Goal: Task Accomplishment & Management: Manage account settings

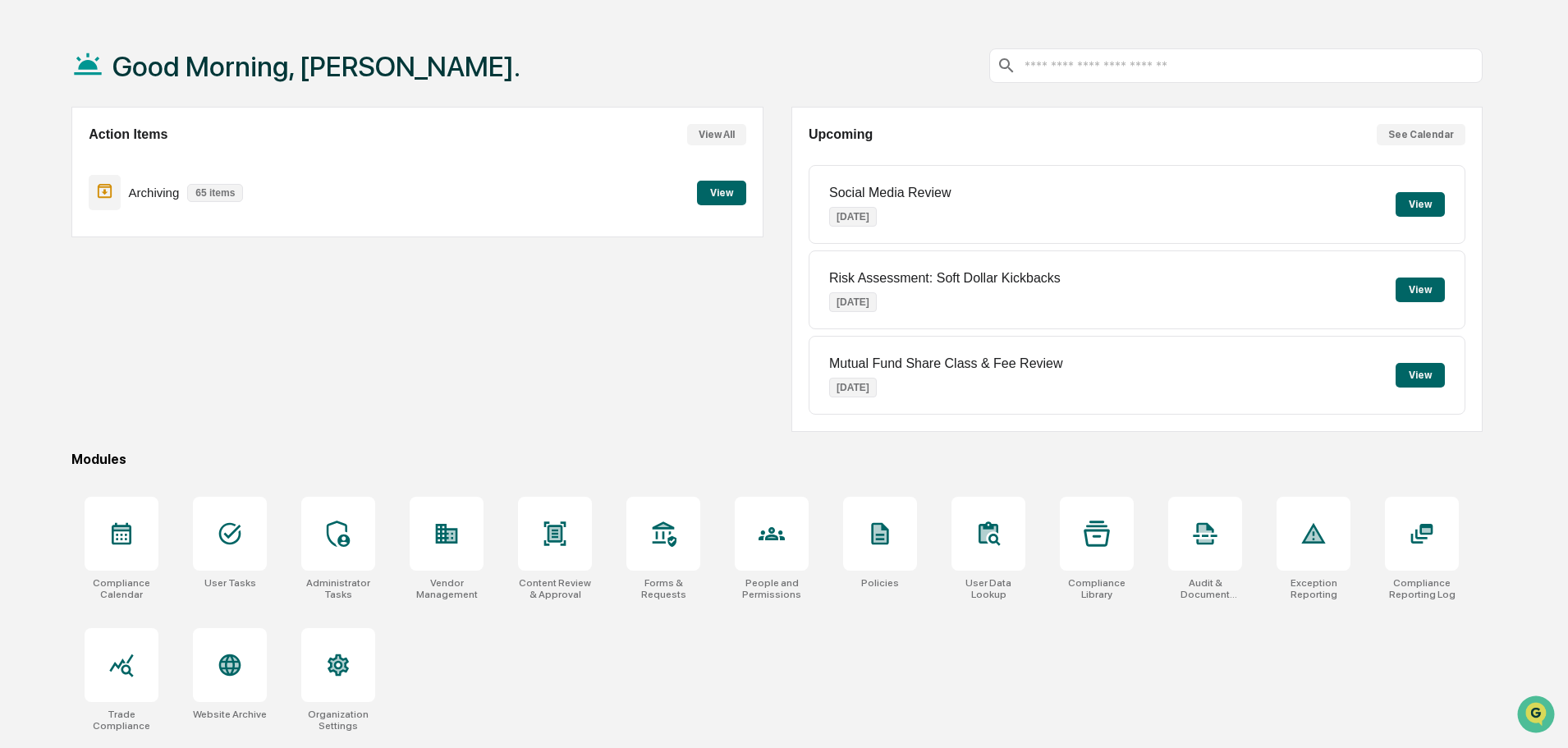
scroll to position [78, 0]
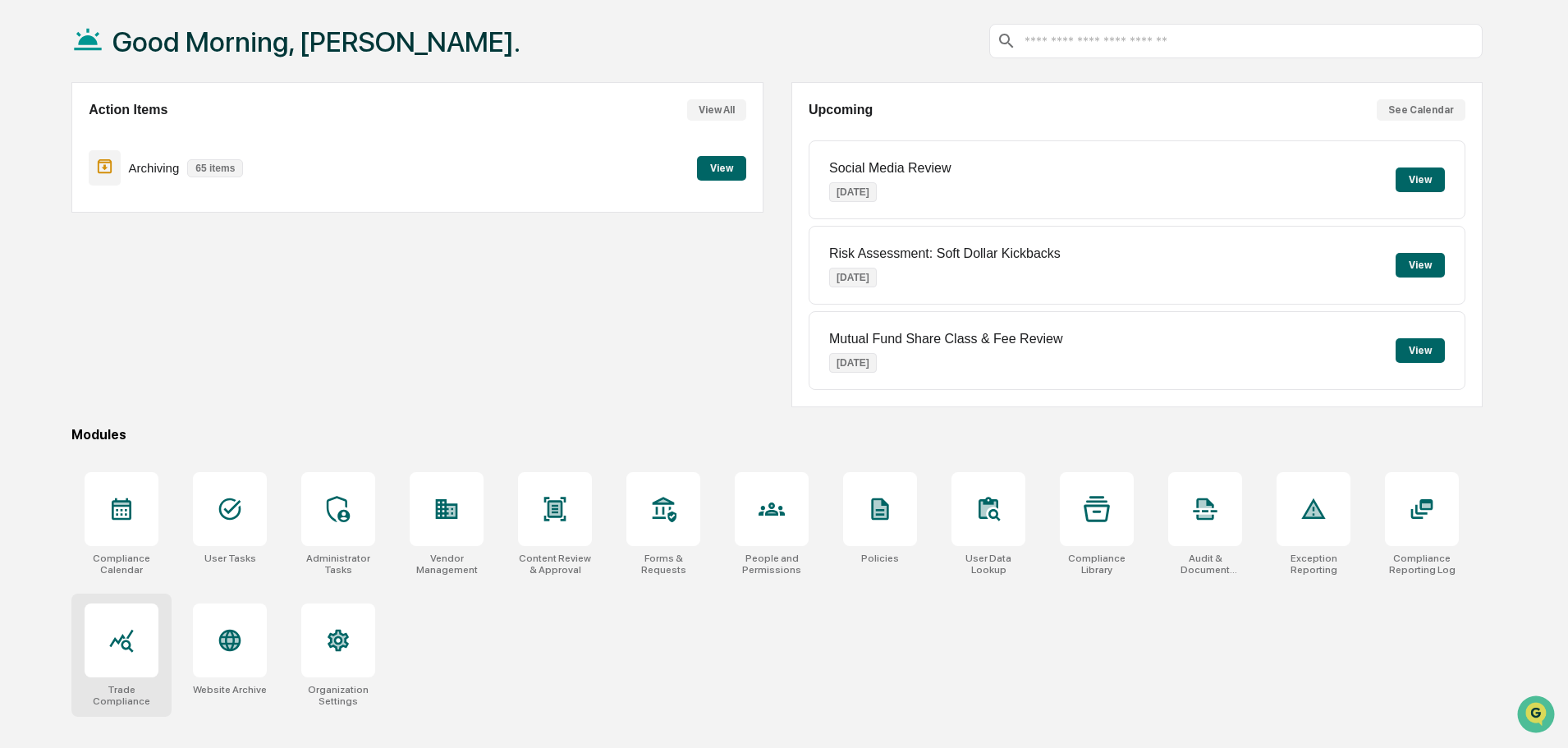
click at [142, 647] on div at bounding box center [121, 640] width 74 height 74
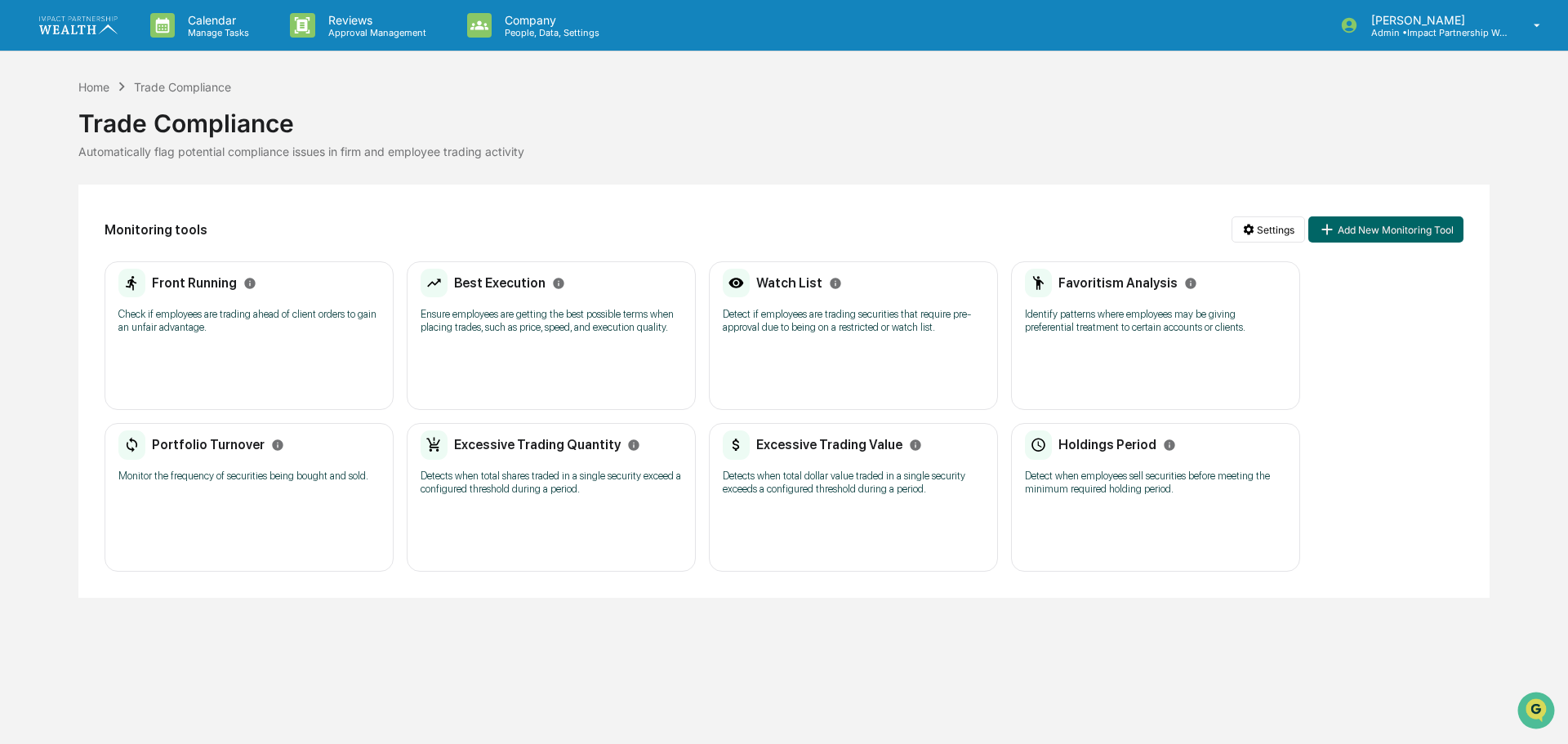
click at [209, 306] on div "Front Running Check if employees are trading ahead of client orders to gain an …" at bounding box center [249, 307] width 261 height 76
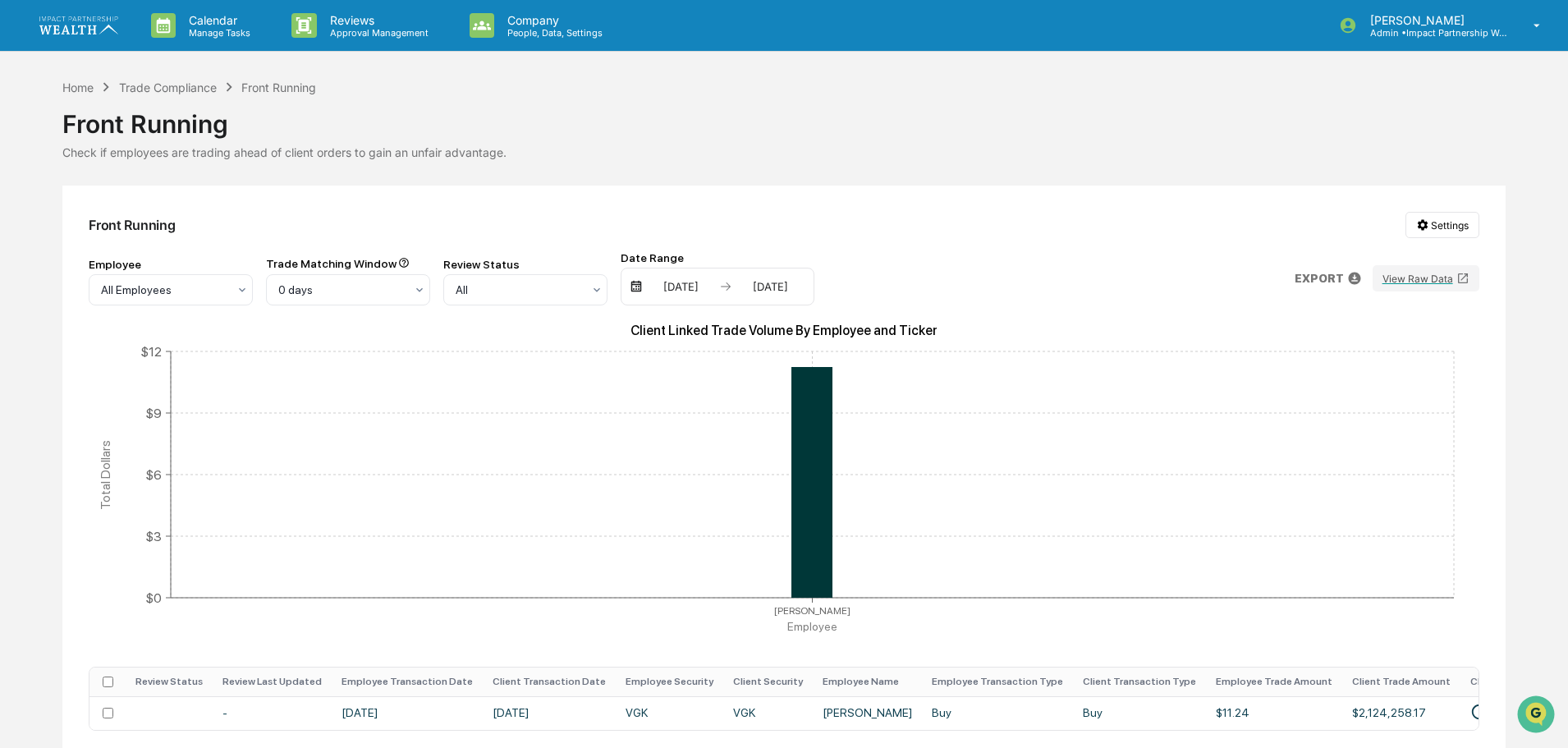
click at [797, 94] on div "Home Trade Compliance Front Running Front Running Check if employees are tradin…" at bounding box center [784, 118] width 1442 height 81
click at [696, 107] on div "Front Running" at bounding box center [784, 117] width 1442 height 43
click at [693, 292] on div "[DATE]" at bounding box center [680, 286] width 70 height 13
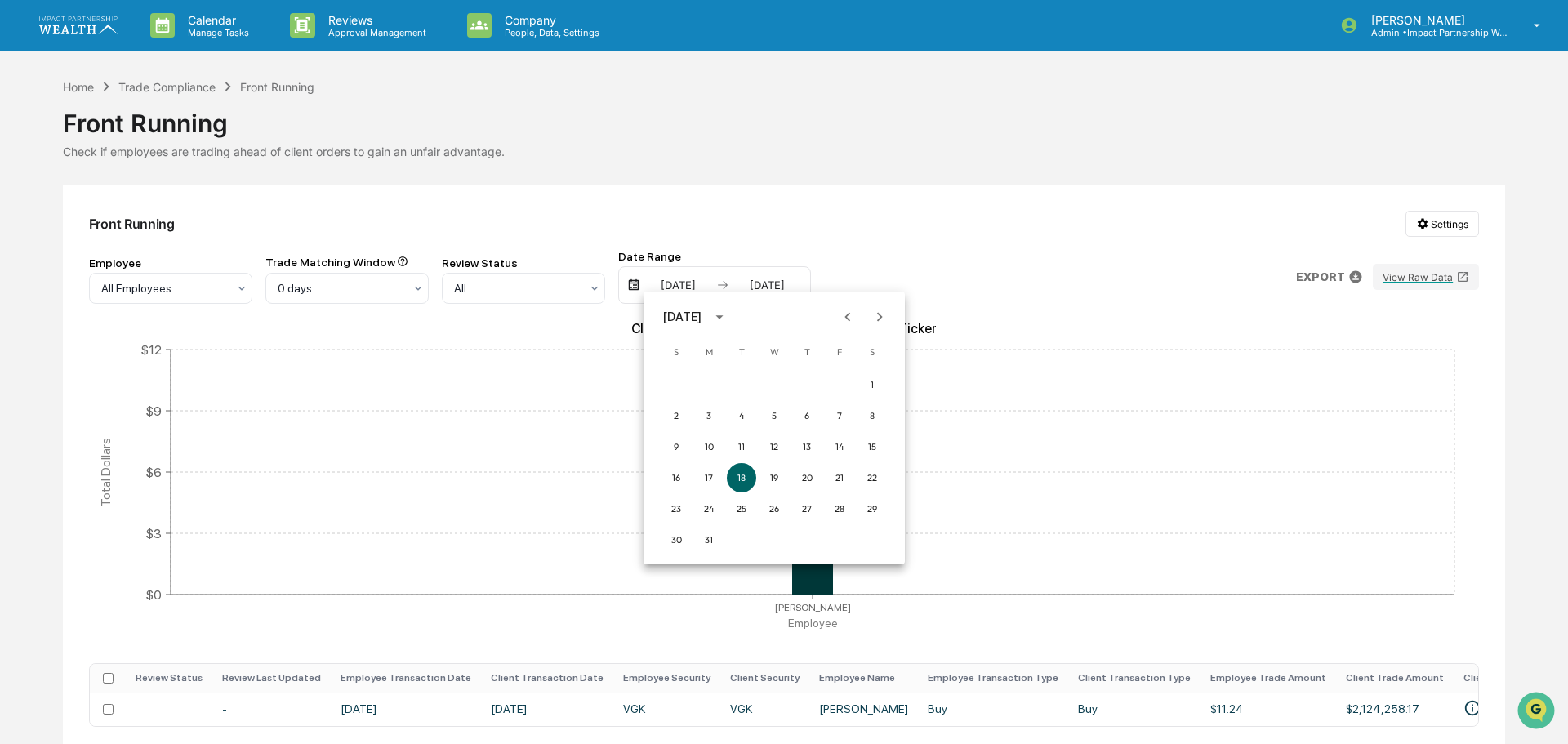
click at [835, 173] on div at bounding box center [784, 372] width 1568 height 744
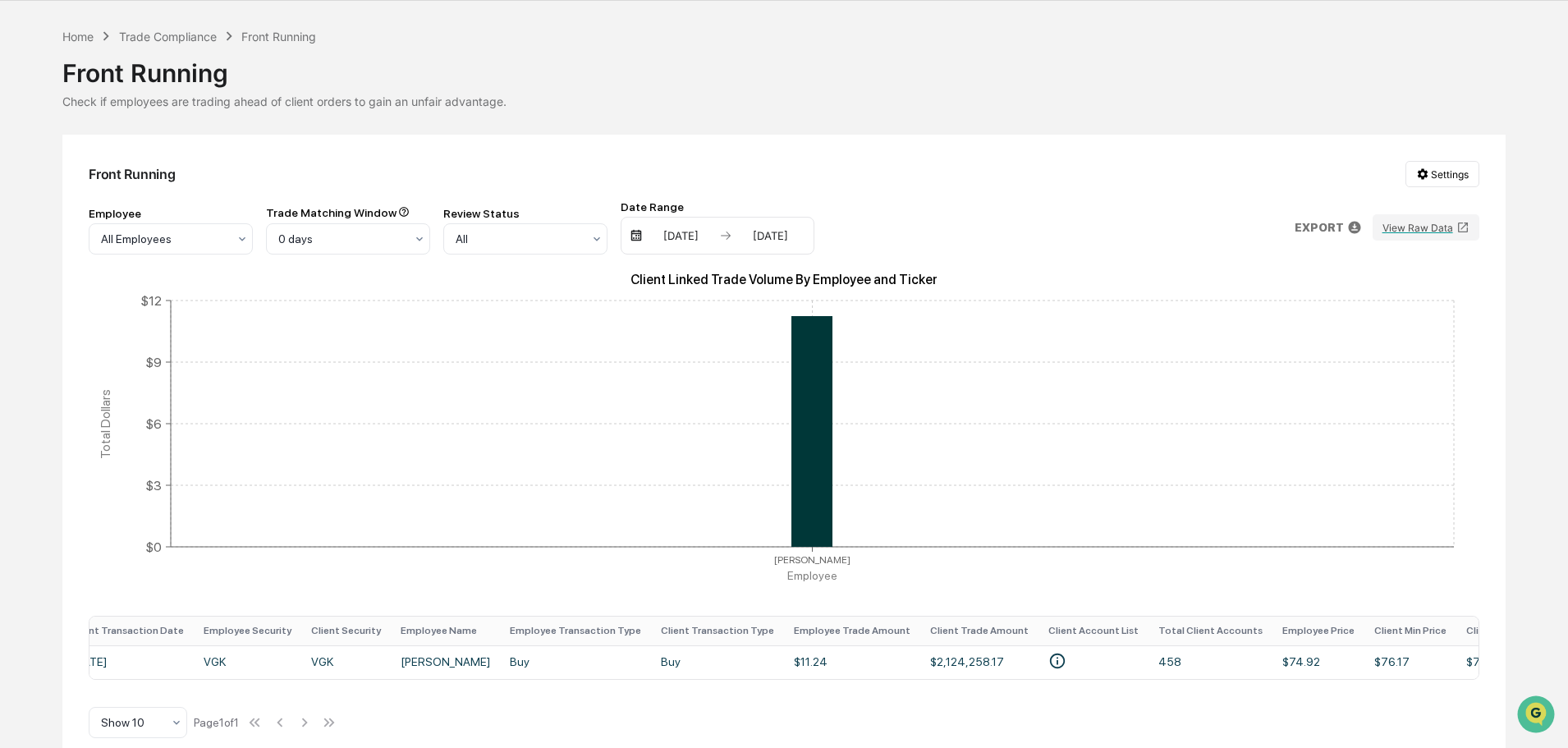
scroll to position [75, 0]
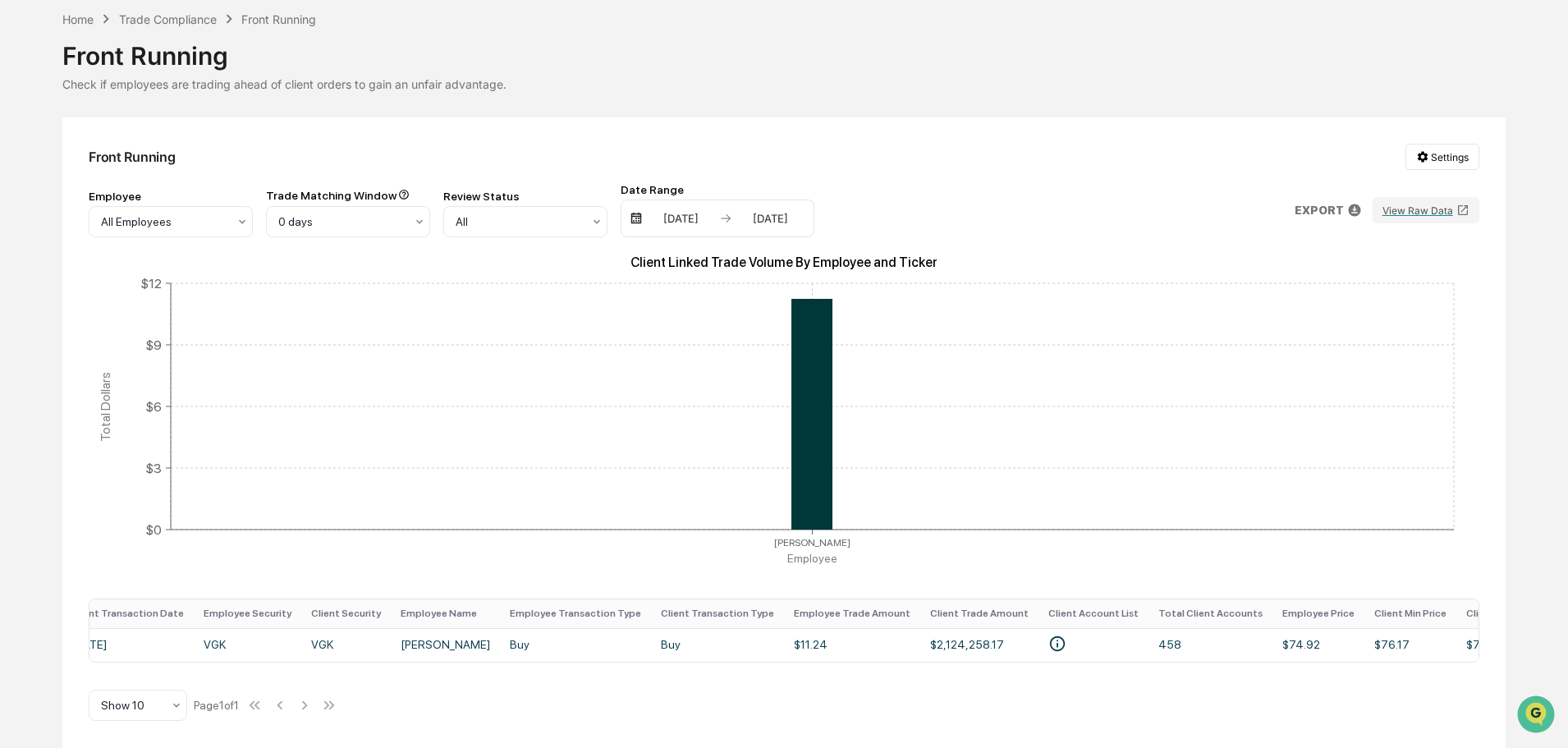
drag, startPoint x: 389, startPoint y: 661, endPoint x: 291, endPoint y: 670, distance: 98.4
click at [257, 671] on div "Front Running Settings Employee All Employees Trade Matching Window 0 days Revi…" at bounding box center [784, 432] width 1442 height 631
drag, startPoint x: 379, startPoint y: 653, endPoint x: 368, endPoint y: 664, distance: 15.6
click at [368, 664] on div "Front Running Settings Employee All Employees Trade Matching Window 0 days Revi…" at bounding box center [784, 432] width 1442 height 631
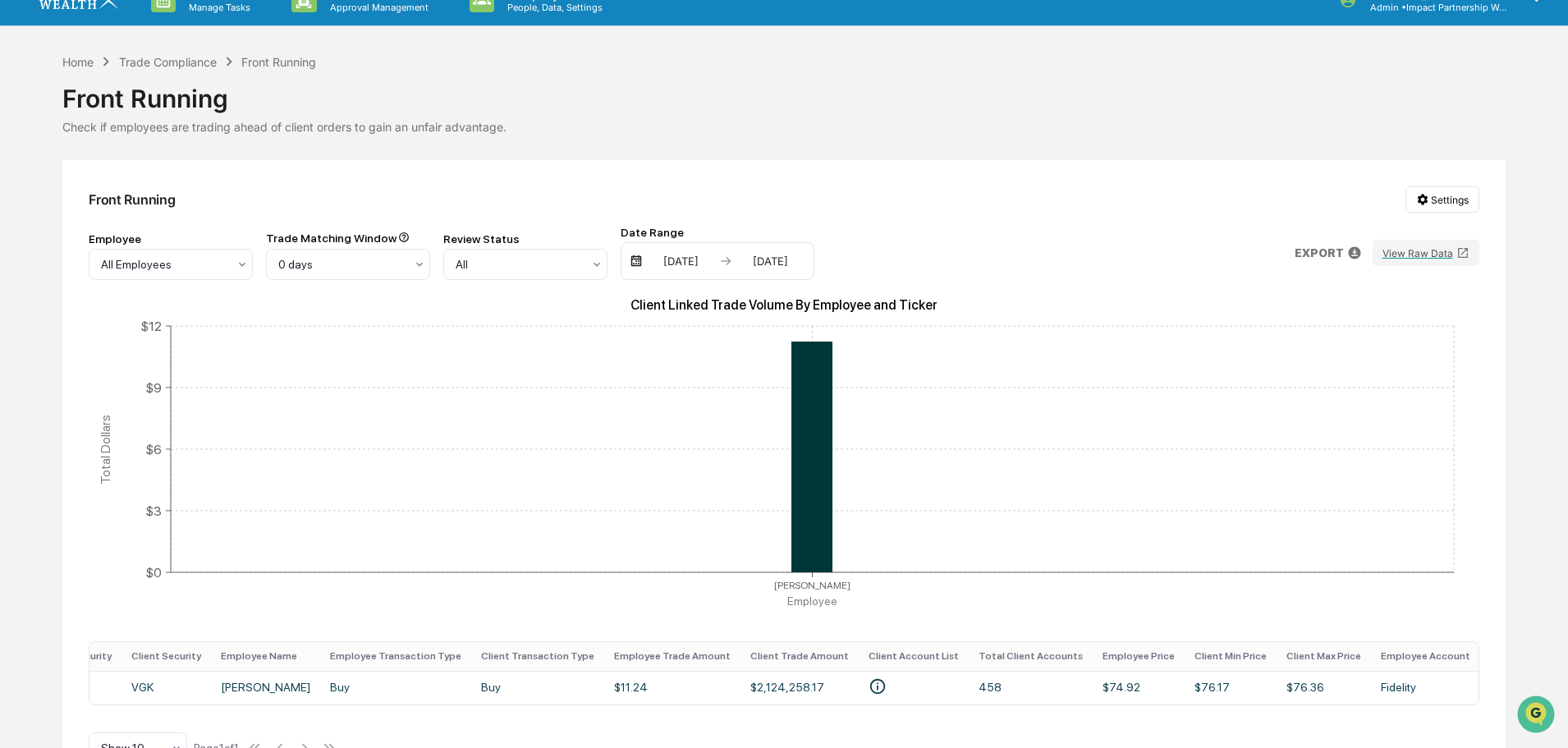
scroll to position [0, 0]
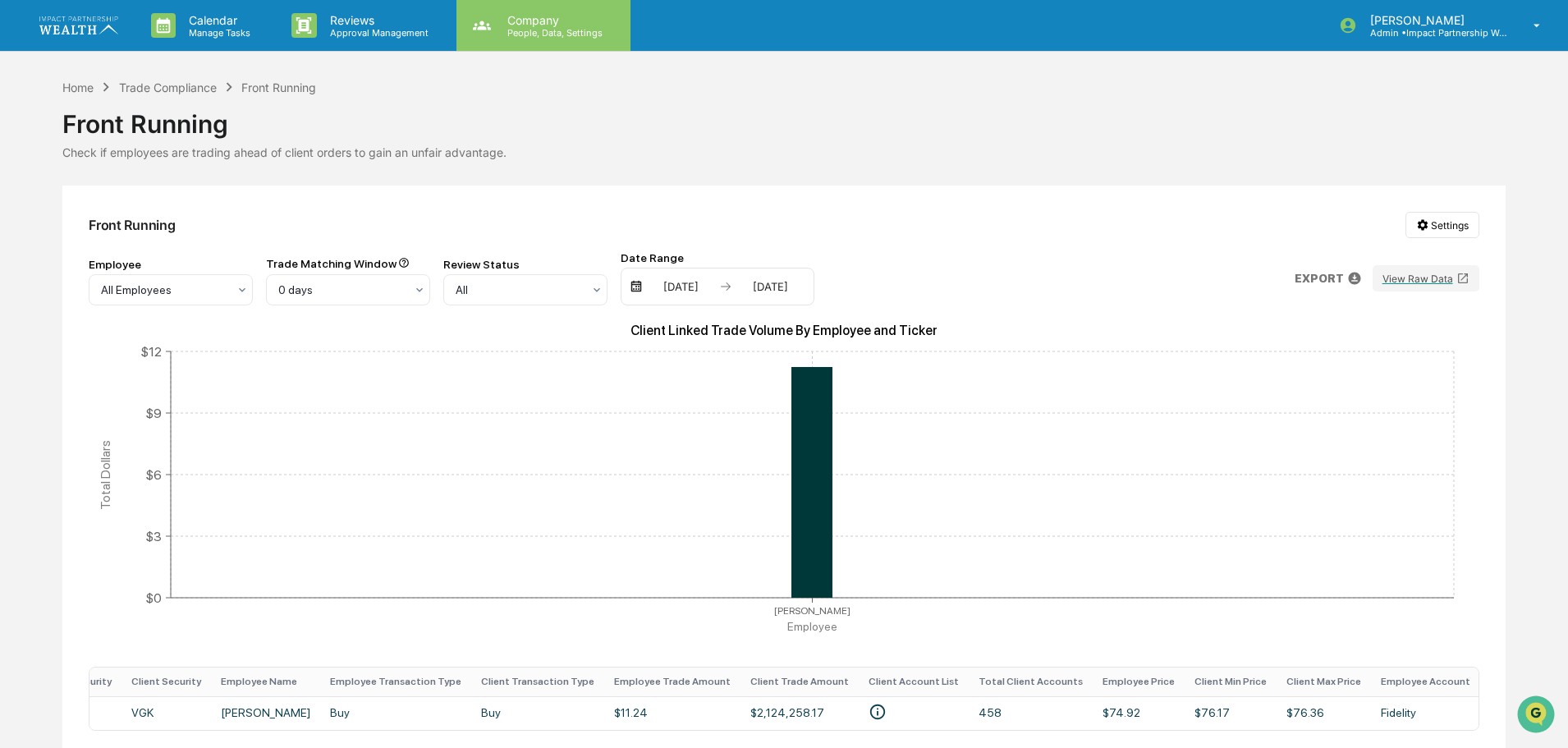
click at [525, 30] on p "People, Data, Settings" at bounding box center [552, 33] width 116 height 11
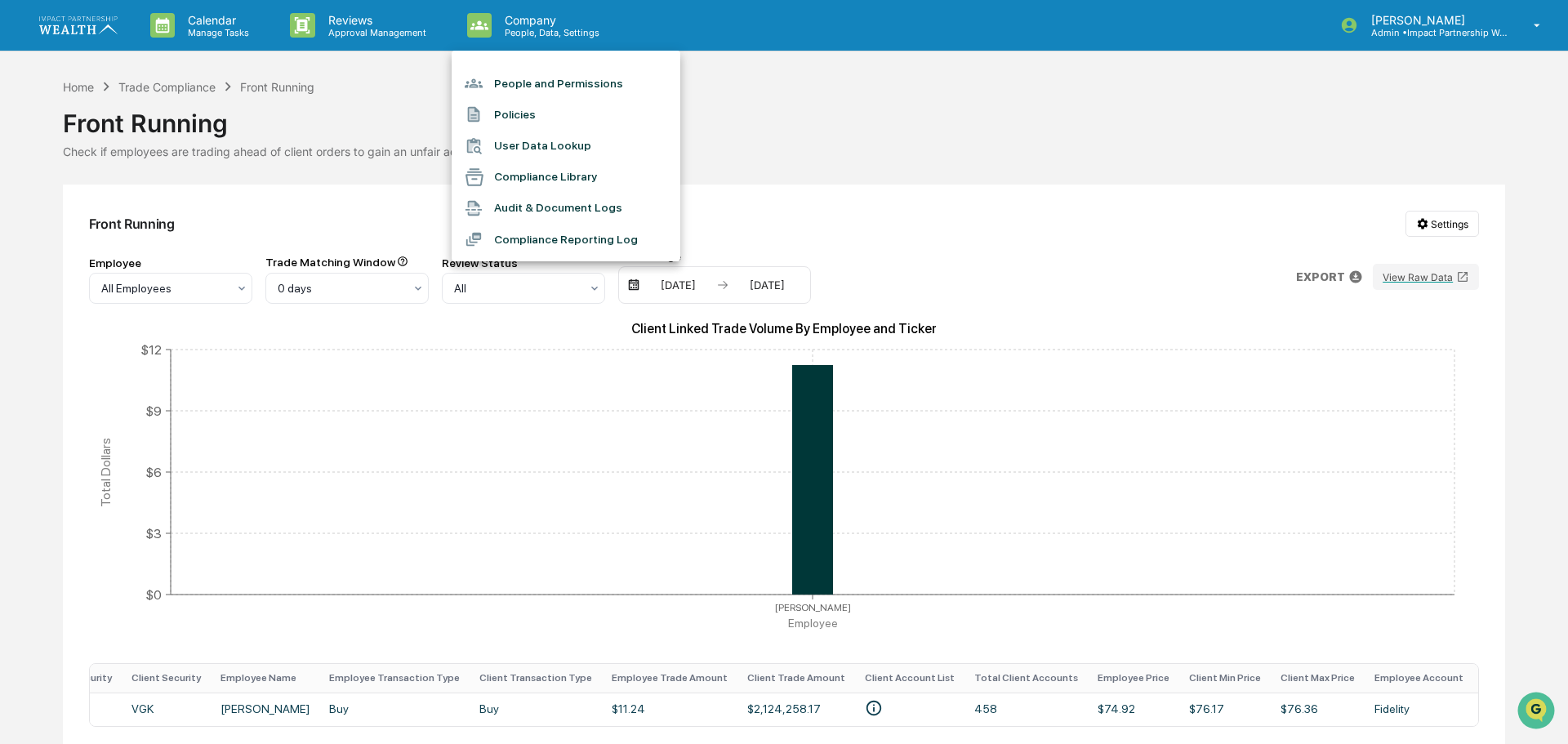
click at [563, 82] on li "People and Permissions" at bounding box center [565, 82] width 229 height 31
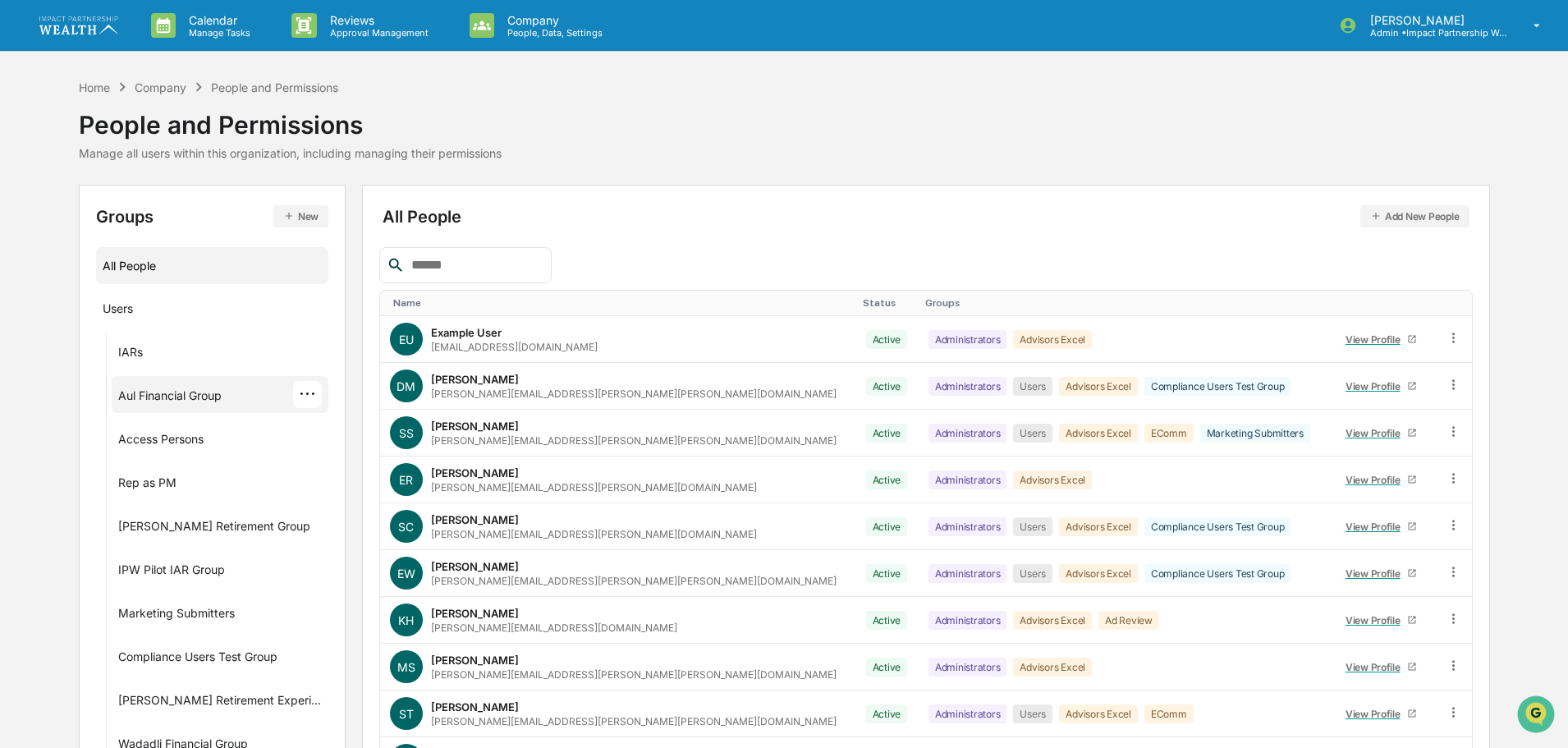
click at [171, 399] on div "Aul Financial Group" at bounding box center [170, 398] width 103 height 20
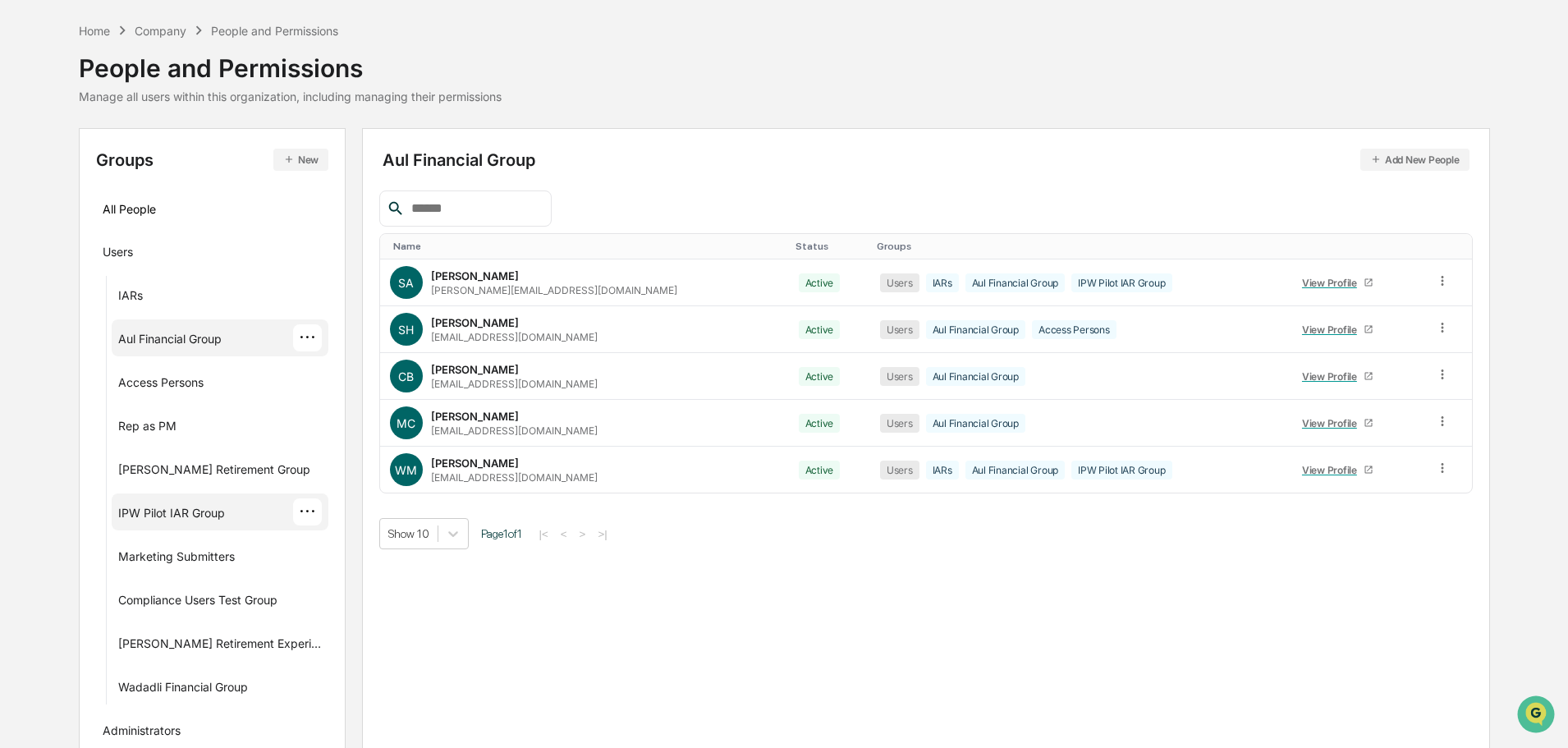
scroll to position [164, 0]
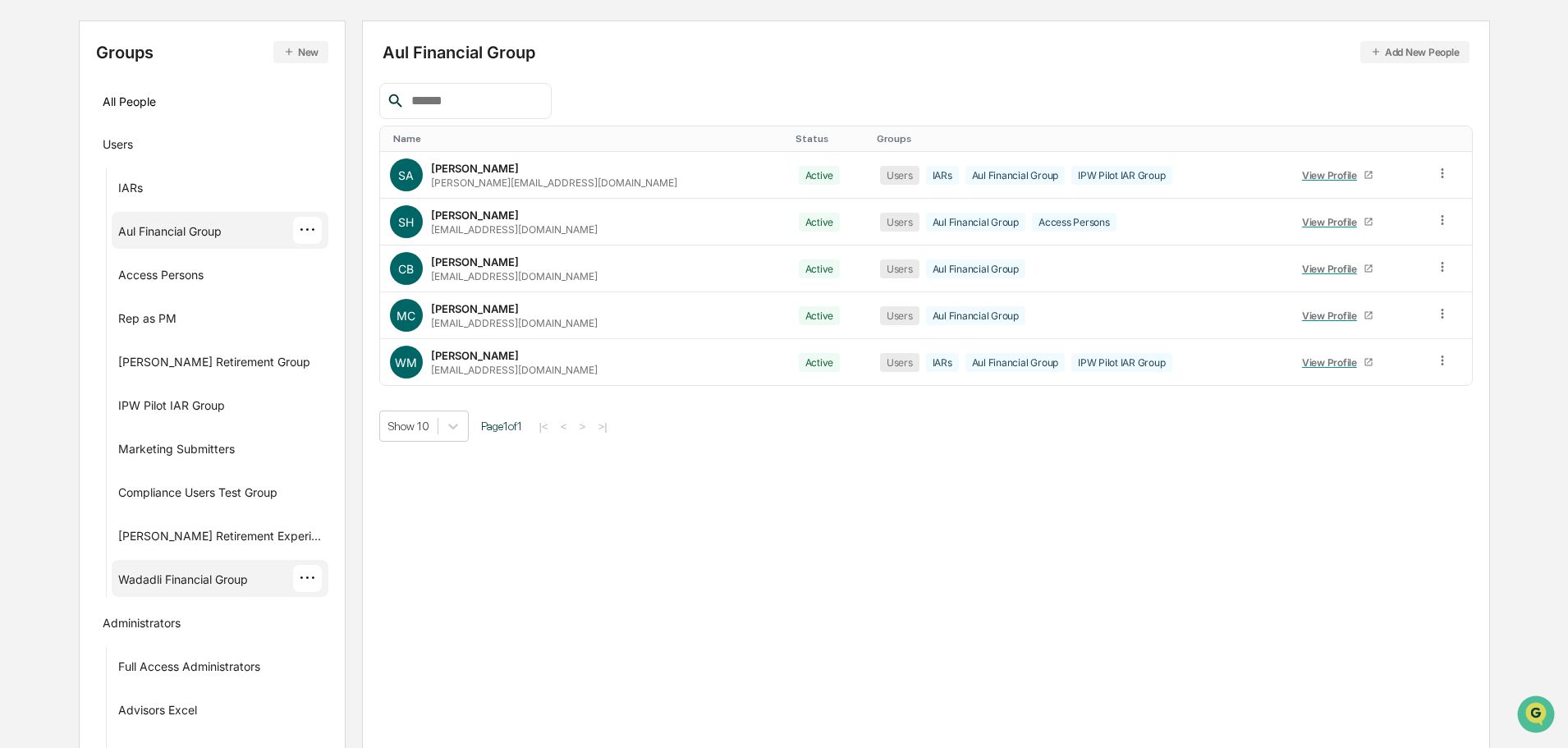
click at [231, 572] on div "Wadadli Financial Group" at bounding box center [183, 581] width 130 height 20
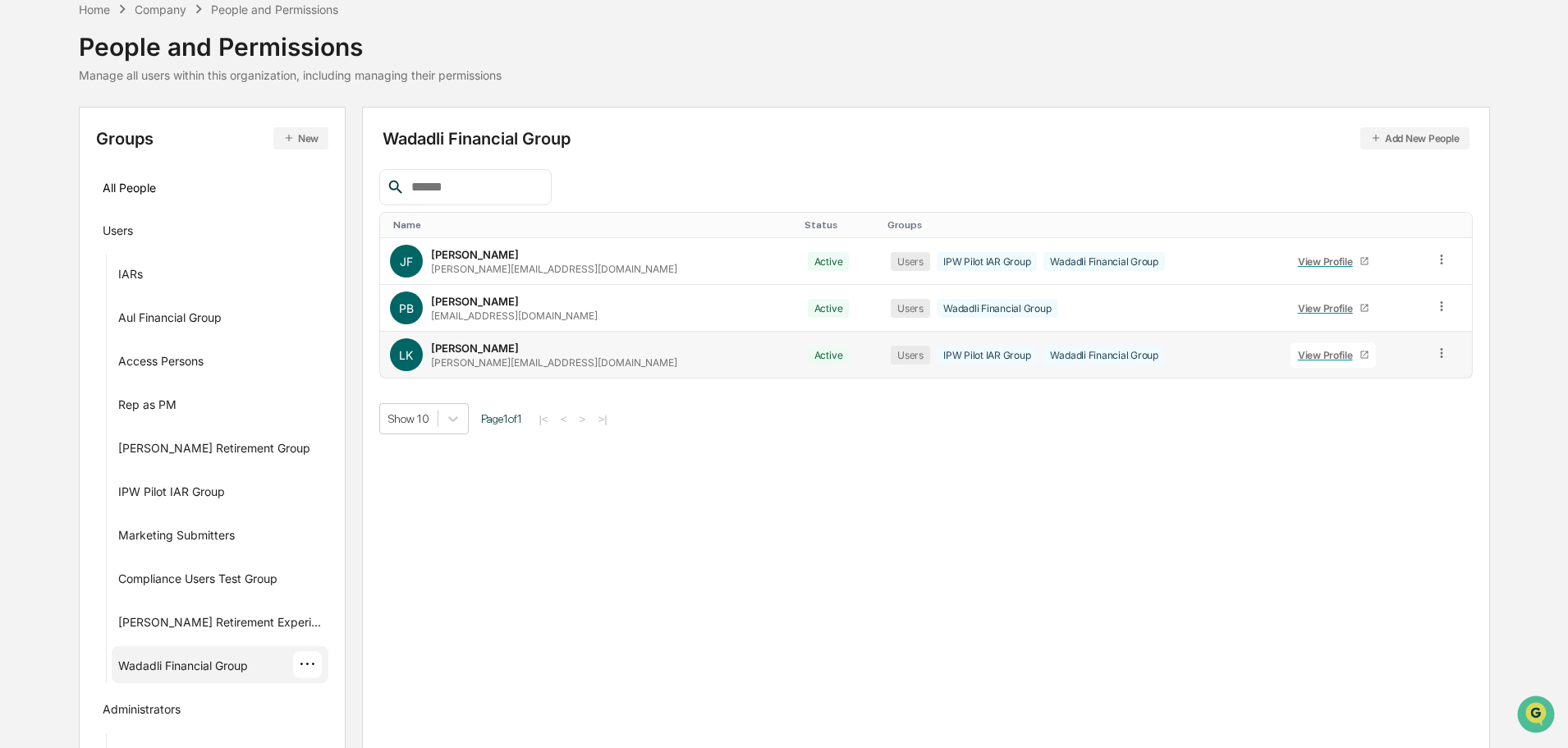
scroll to position [0, 0]
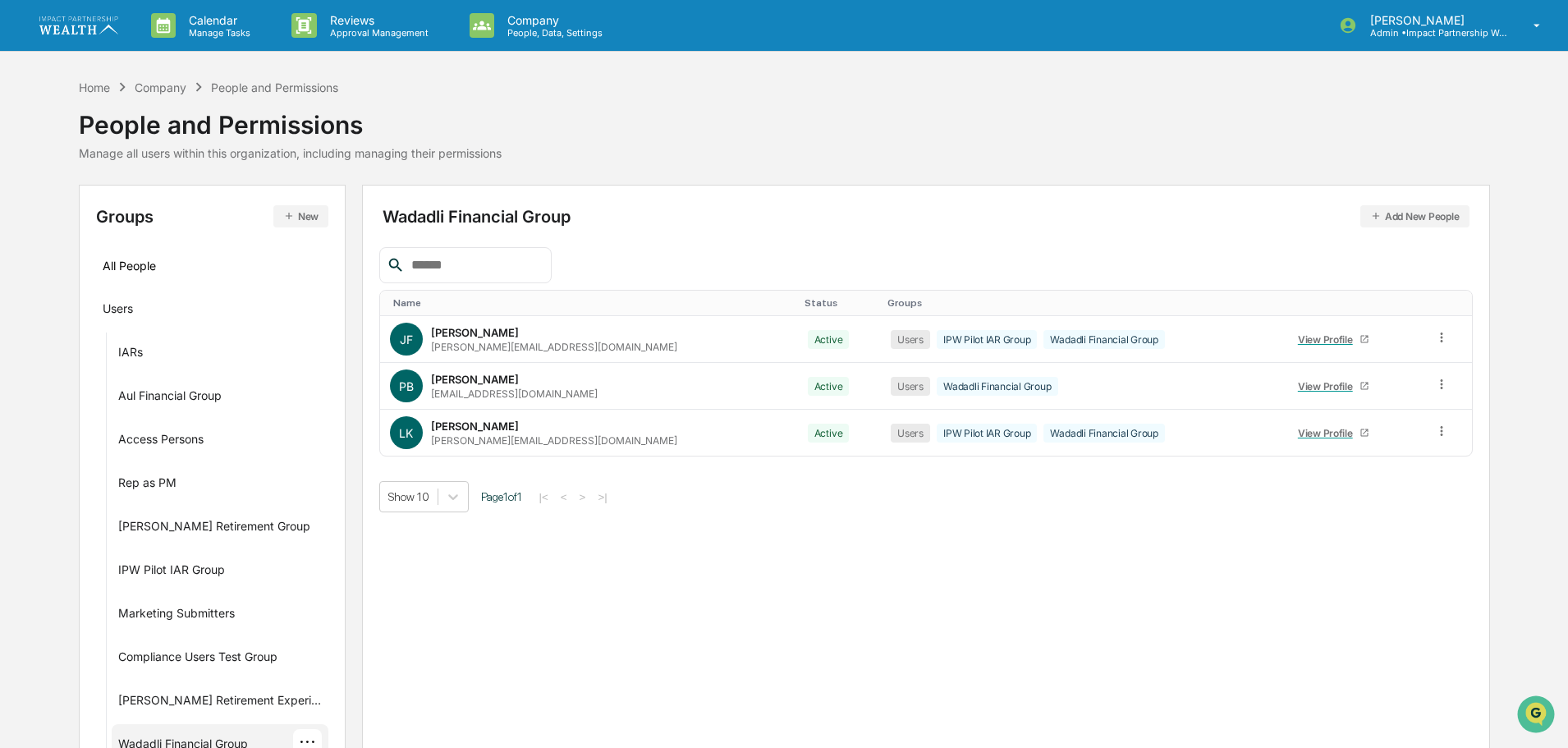
click at [109, 40] on link at bounding box center [89, 25] width 99 height 51
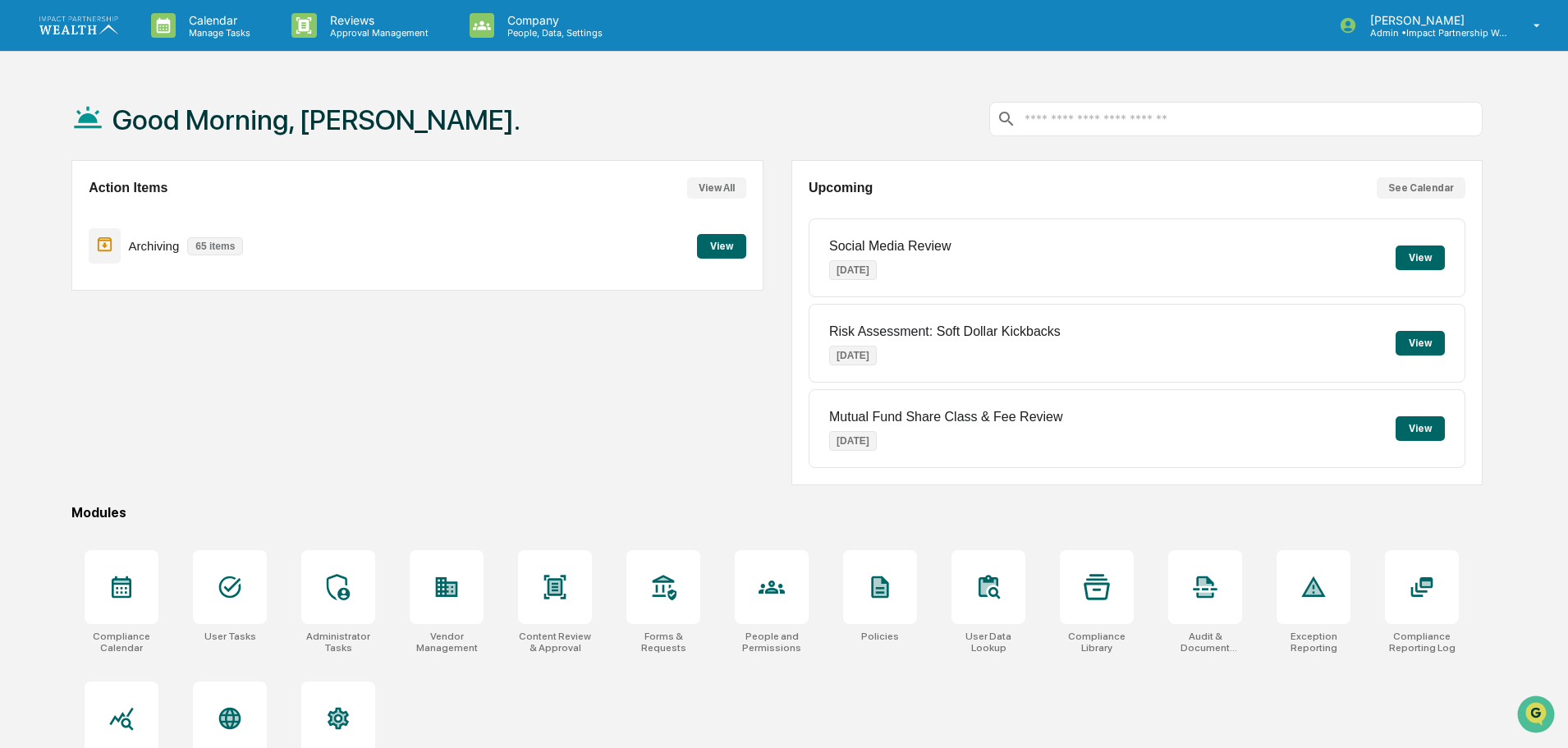
click at [903, 693] on div "Compliance Calendar User Tasks Administrator Tasks Vendor Management Content Re…" at bounding box center [777, 667] width 1411 height 254
drag, startPoint x: 1141, startPoint y: 681, endPoint x: 1130, endPoint y: 684, distance: 11.4
click at [1141, 679] on div "Compliance Calendar User Tasks Administrator Tasks Vendor Management Content Re…" at bounding box center [777, 667] width 1411 height 254
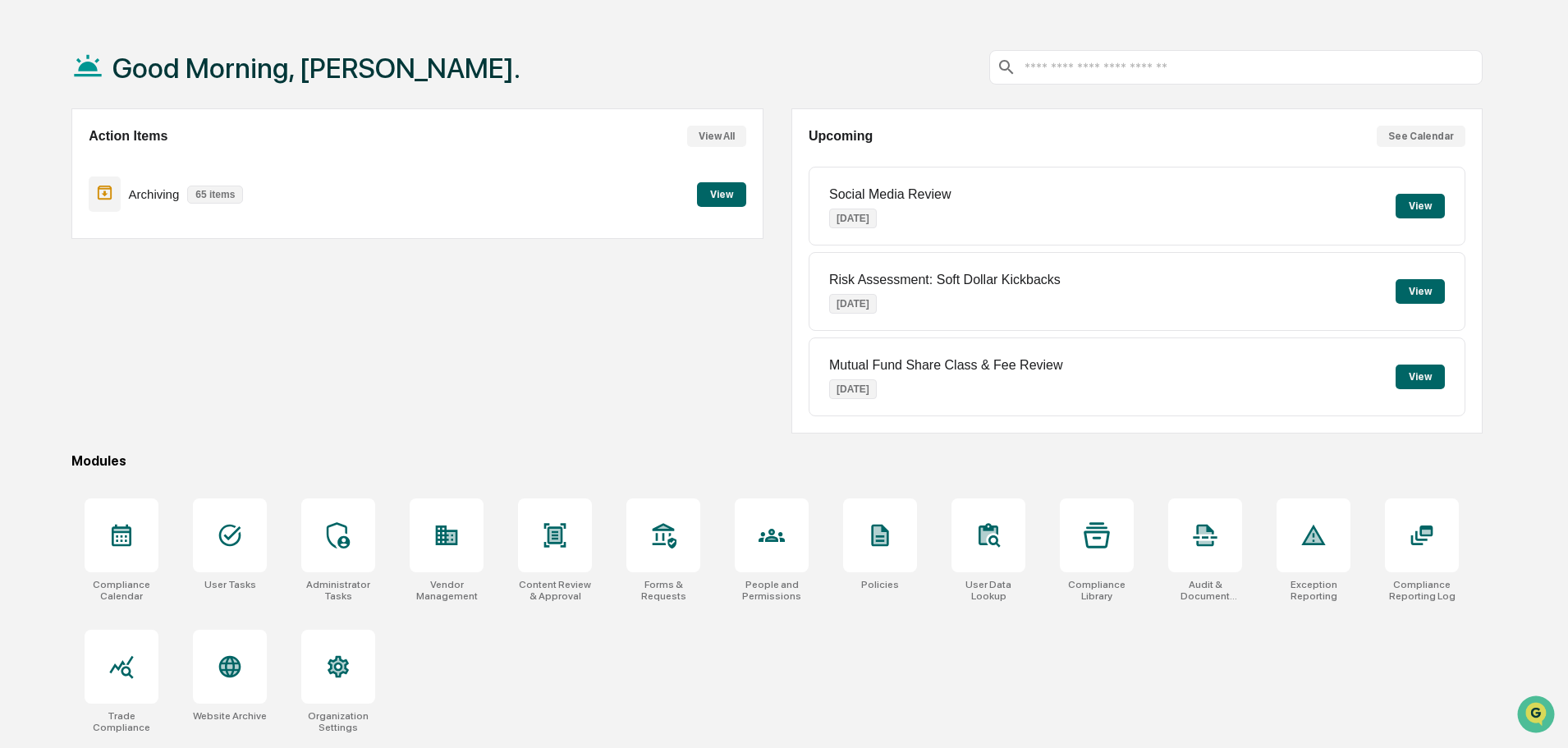
scroll to position [78, 0]
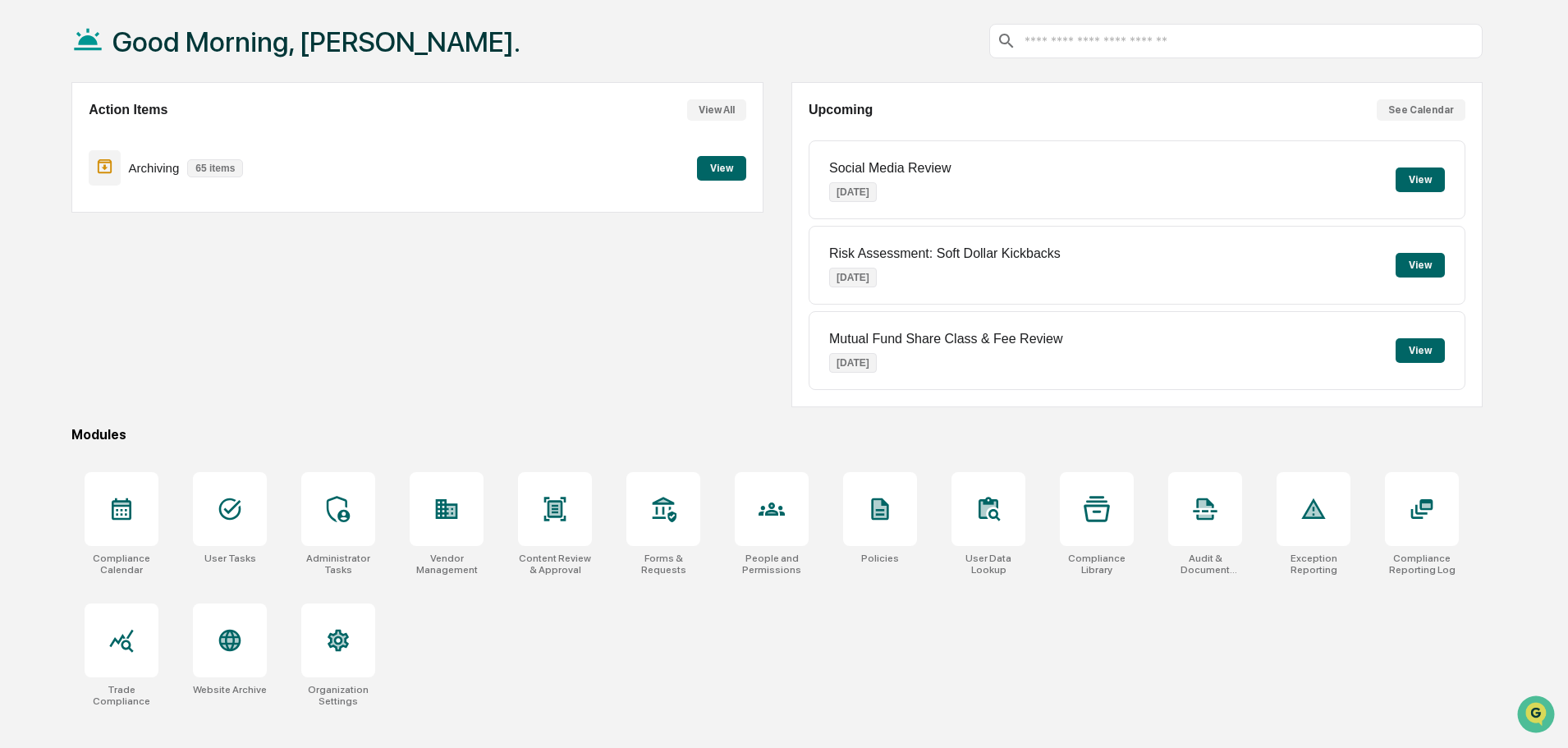
click at [733, 663] on div "Compliance Calendar User Tasks Administrator Tasks Vendor Management Content Re…" at bounding box center [777, 589] width 1411 height 254
click at [710, 649] on div "Compliance Calendar User Tasks Administrator Tasks Vendor Management Content Re…" at bounding box center [777, 589] width 1411 height 254
click at [809, 630] on div "Compliance Calendar User Tasks Administrator Tasks Vendor Management Content Re…" at bounding box center [777, 589] width 1411 height 254
click at [124, 665] on div at bounding box center [121, 640] width 74 height 74
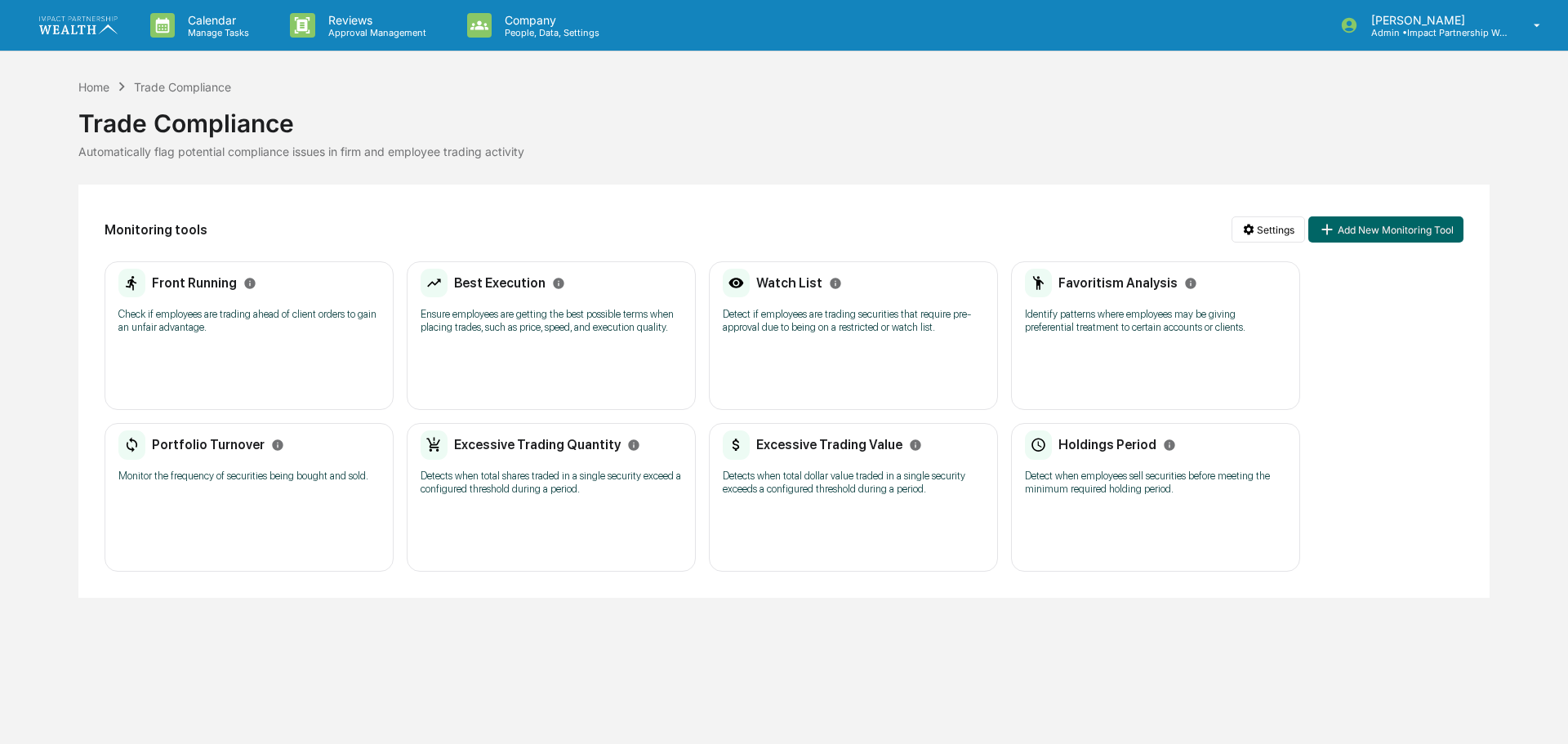
click at [221, 289] on h2 "Front Running" at bounding box center [195, 283] width 85 height 16
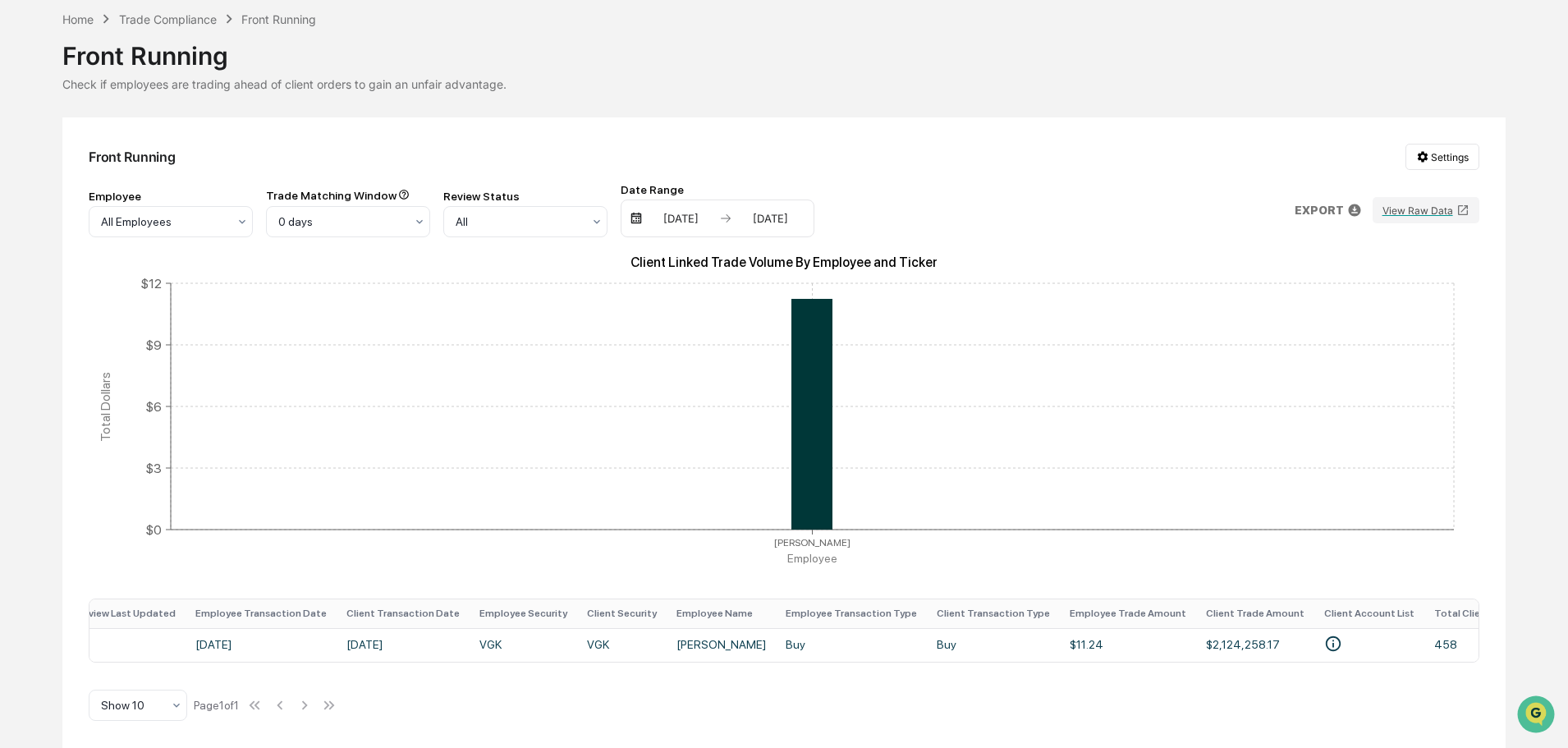
scroll to position [0, 143]
click at [1427, 201] on button "View Raw Data" at bounding box center [1425, 210] width 107 height 26
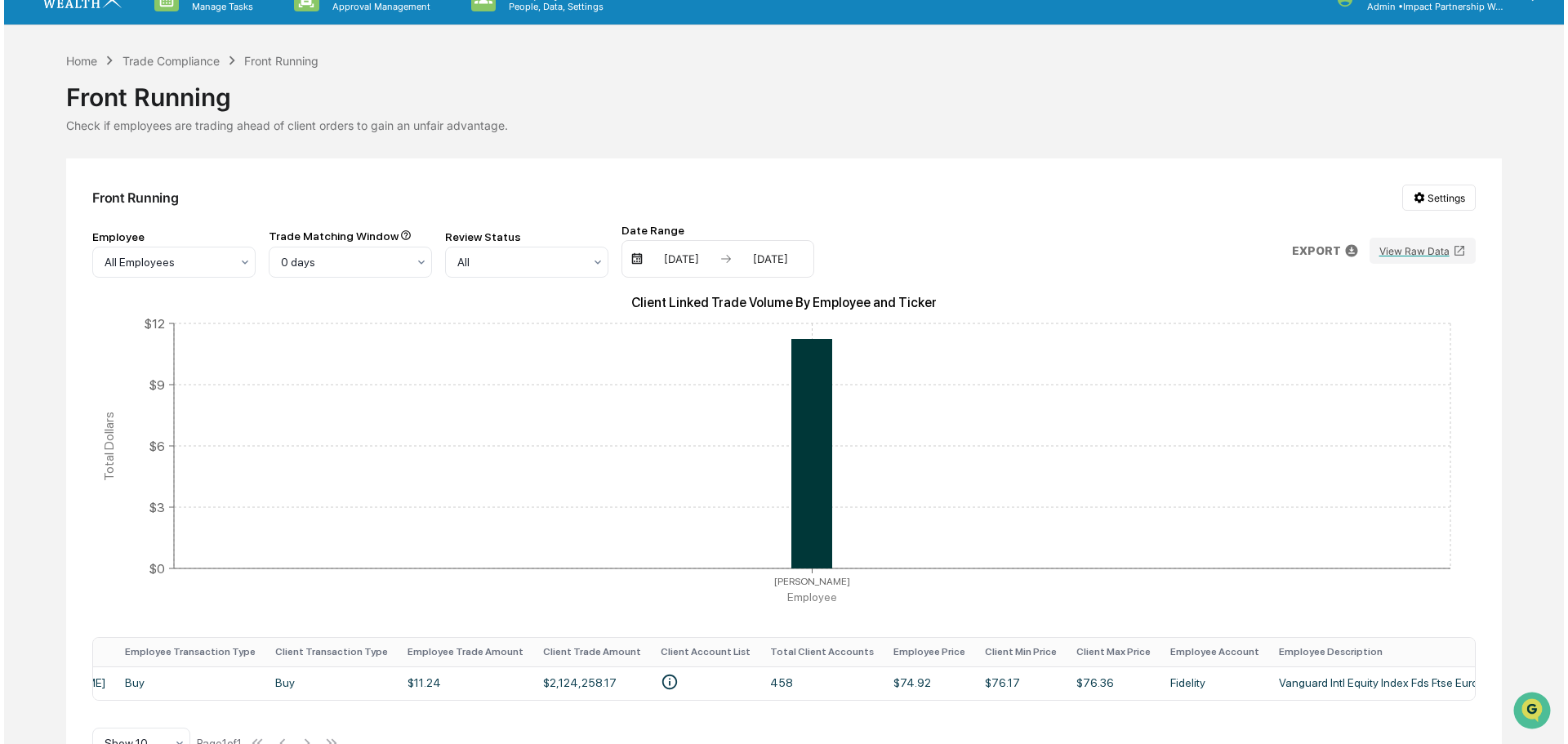
scroll to position [0, 0]
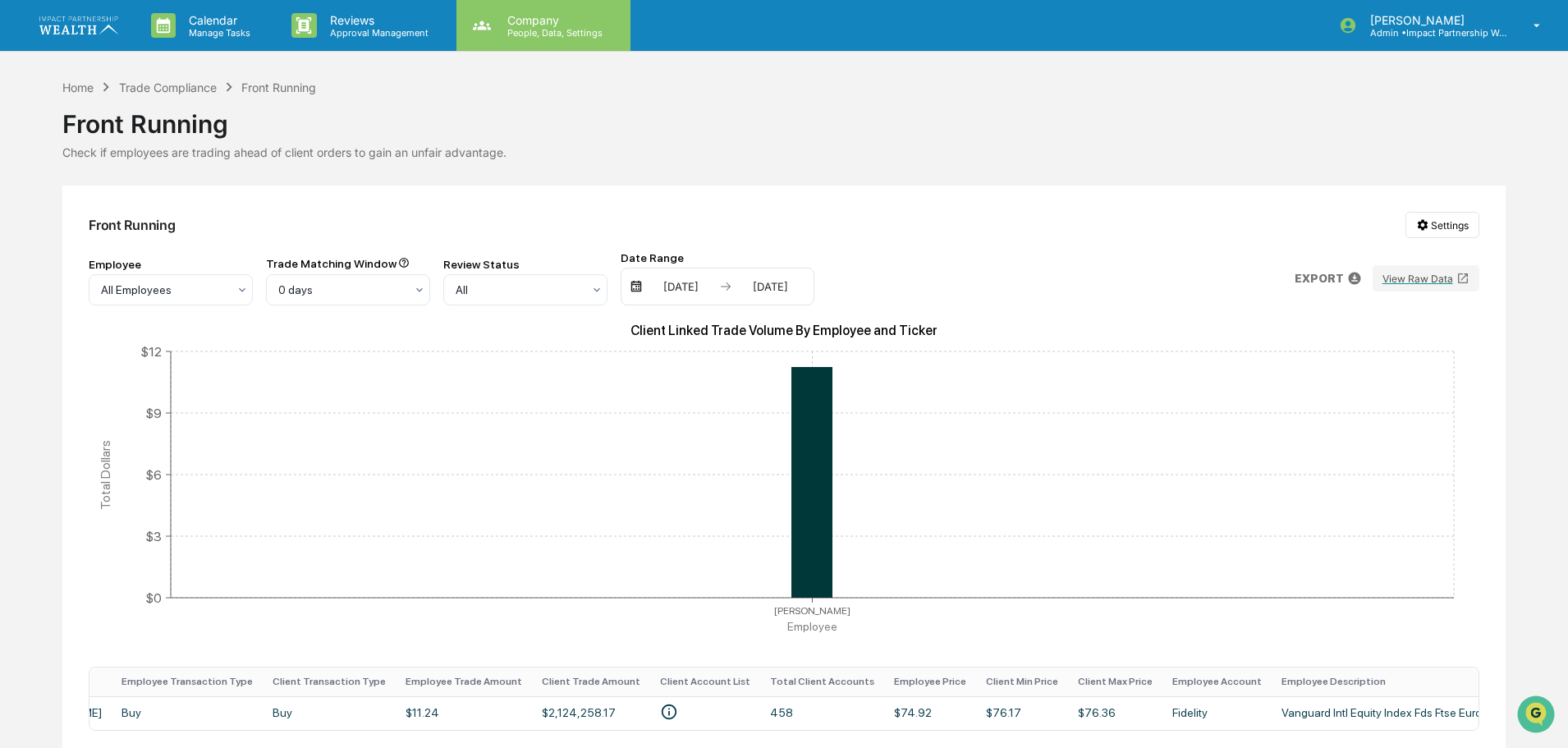
click at [539, 16] on p "Company" at bounding box center [552, 20] width 116 height 14
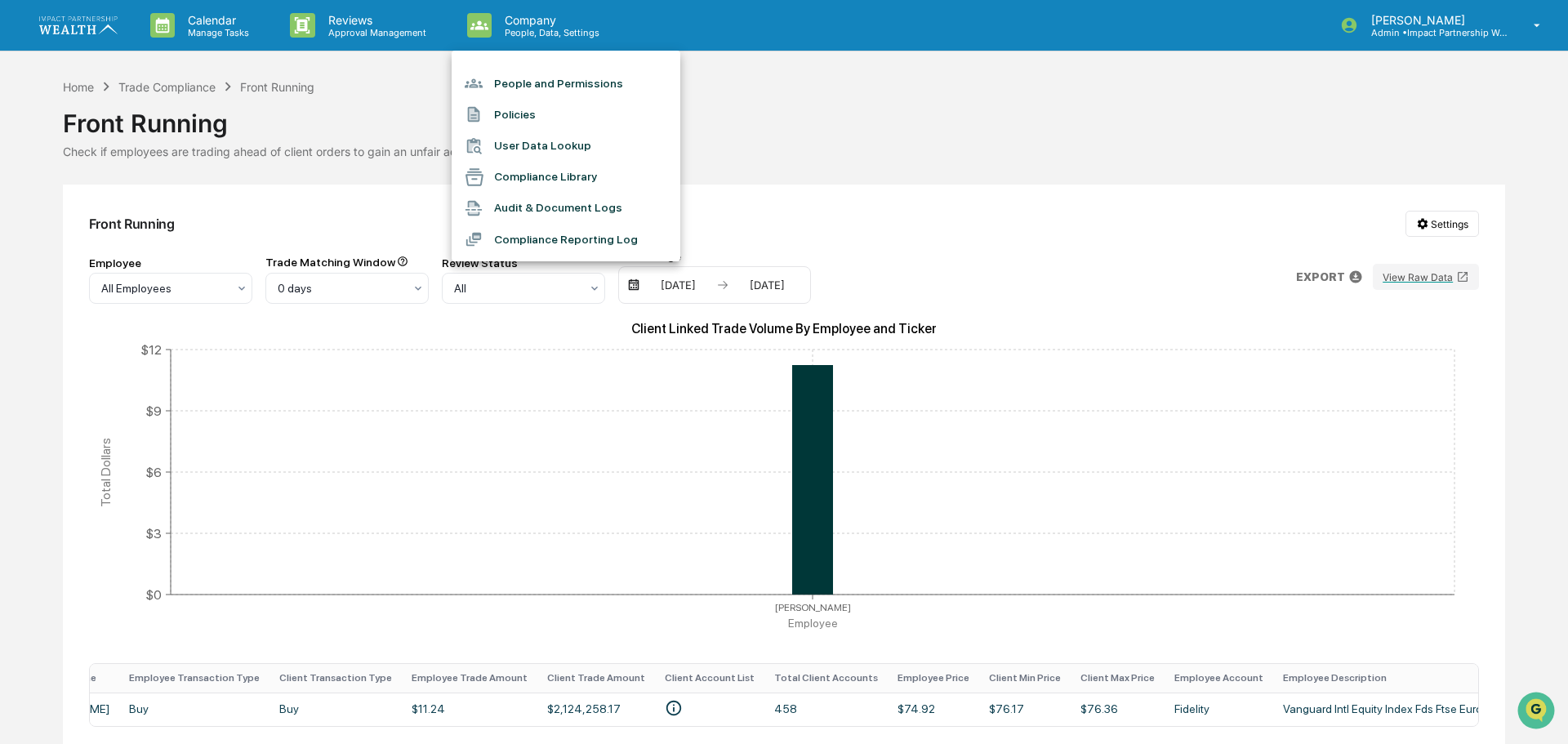
click at [823, 101] on div at bounding box center [784, 372] width 1568 height 744
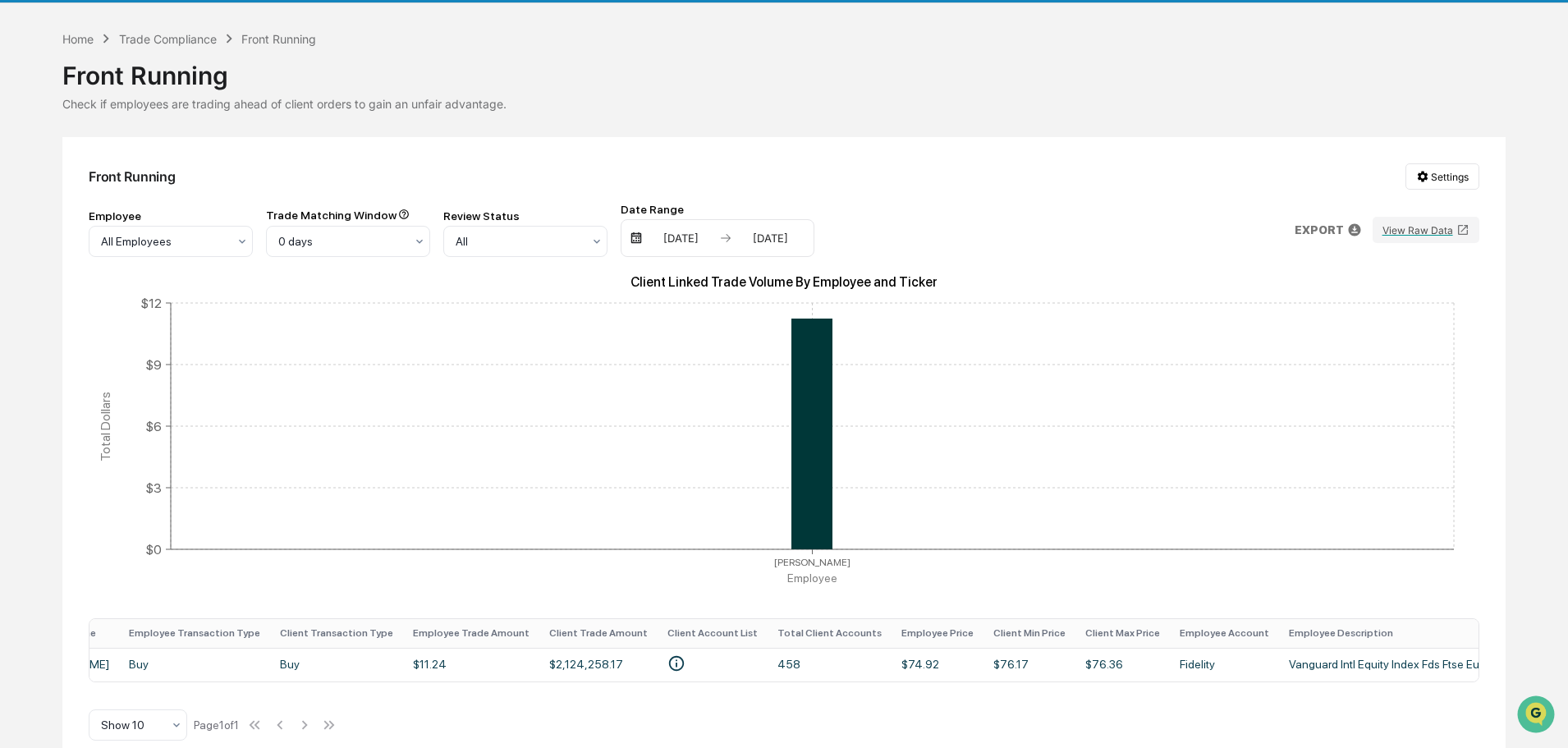
scroll to position [75, 0]
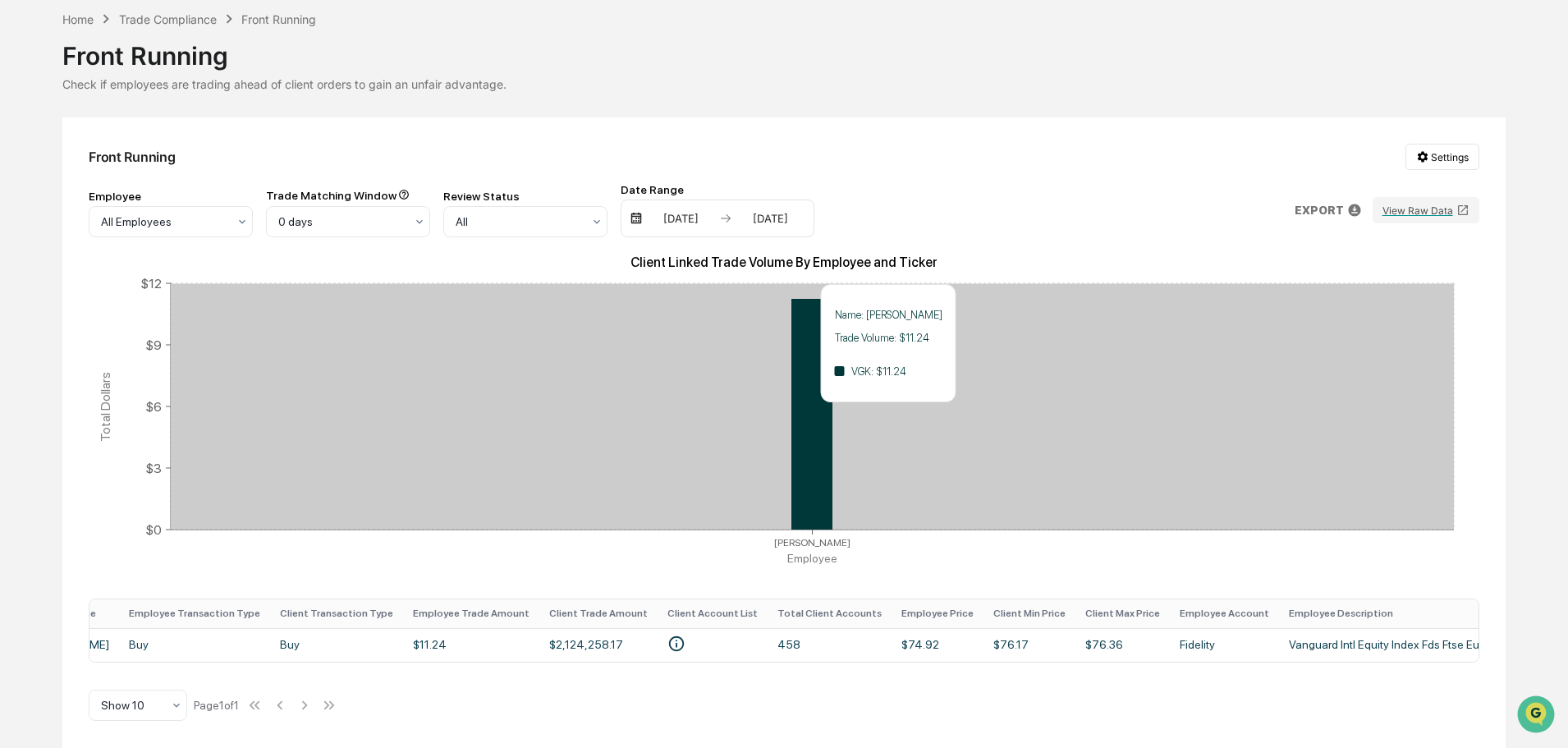
click at [810, 403] on icon at bounding box center [811, 415] width 41 height 231
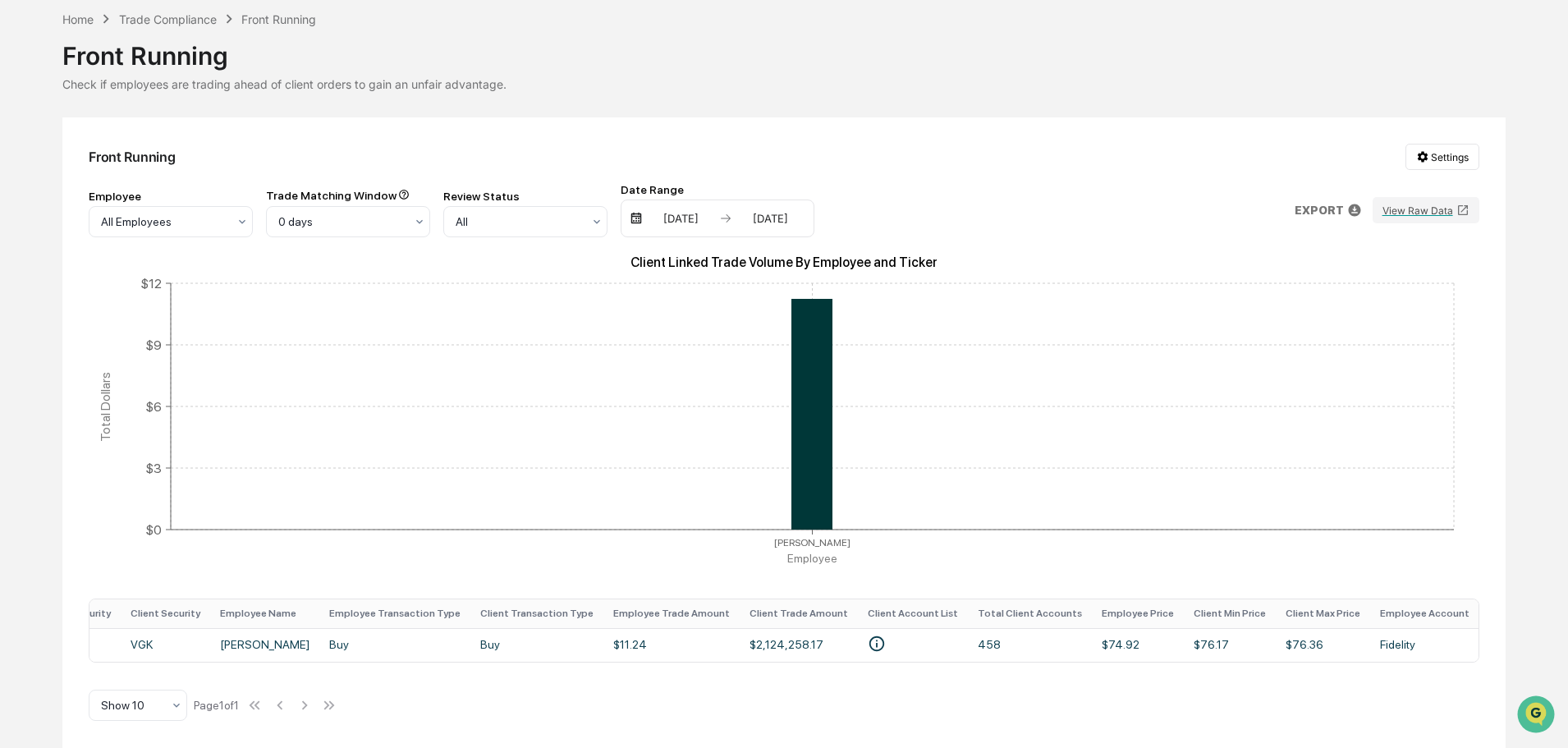
scroll to position [0, 811]
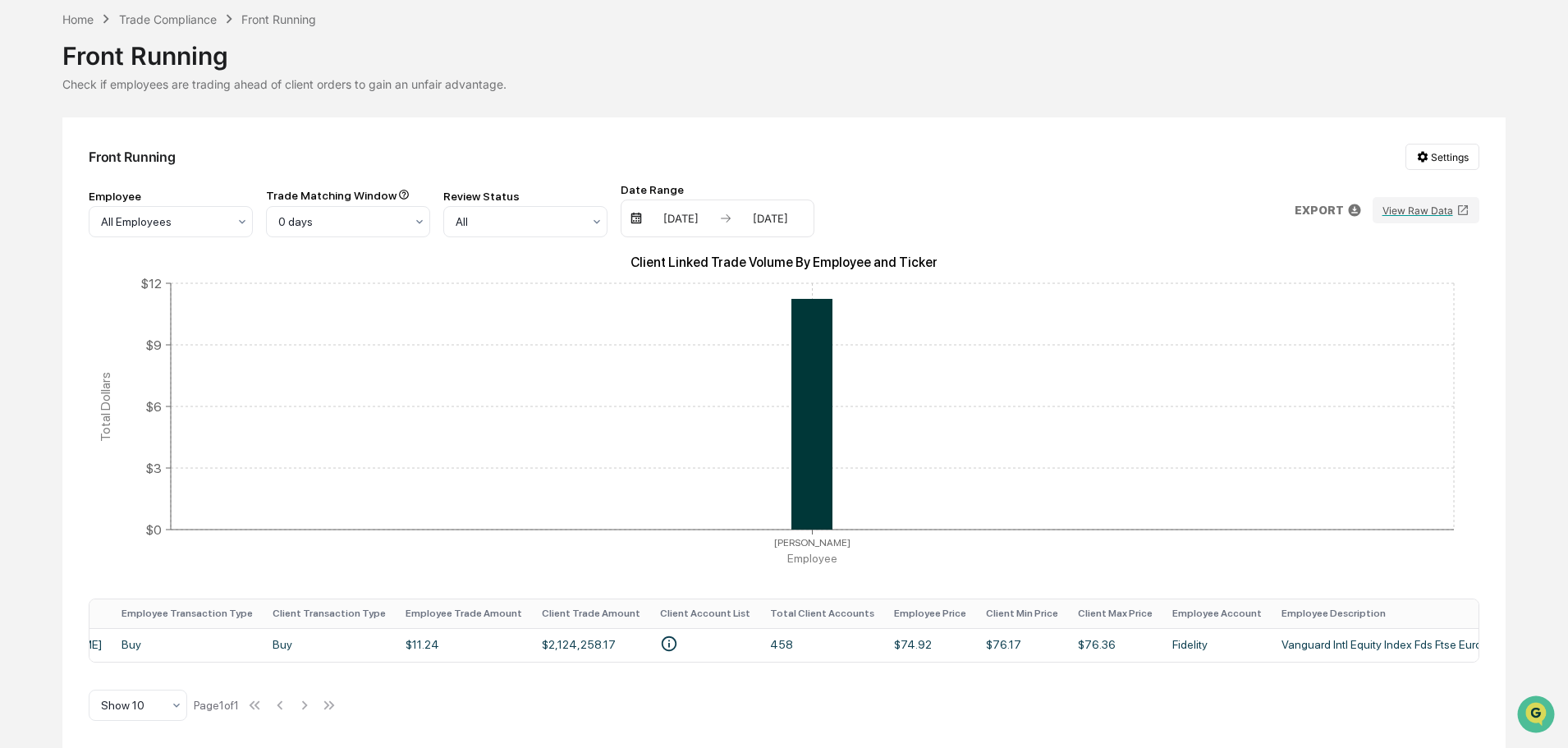
click at [121, 664] on div "Front Running Settings Employee All Employees Trade Matching Window 0 days Revi…" at bounding box center [784, 432] width 1442 height 631
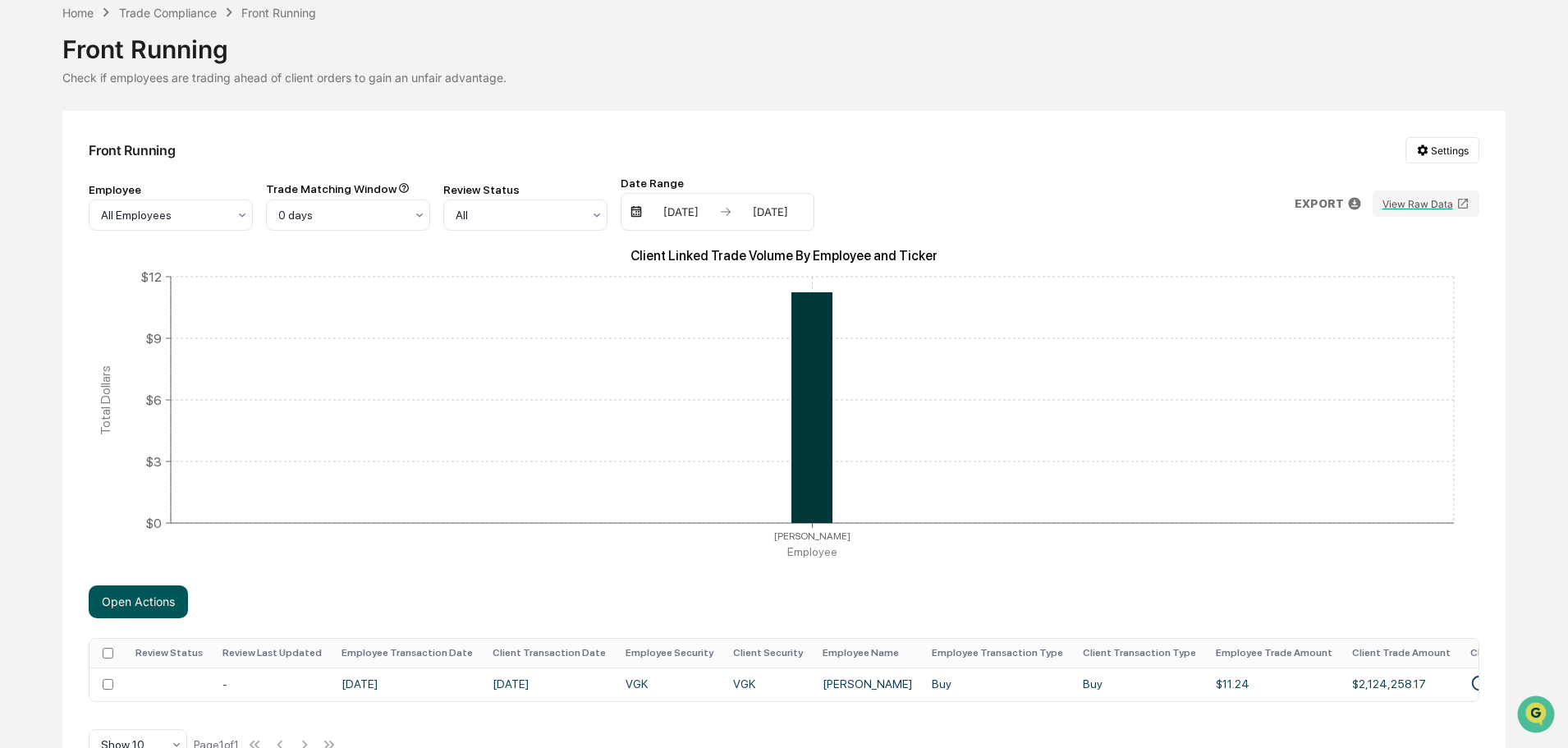
click at [131, 609] on button "Open Actions" at bounding box center [138, 601] width 100 height 33
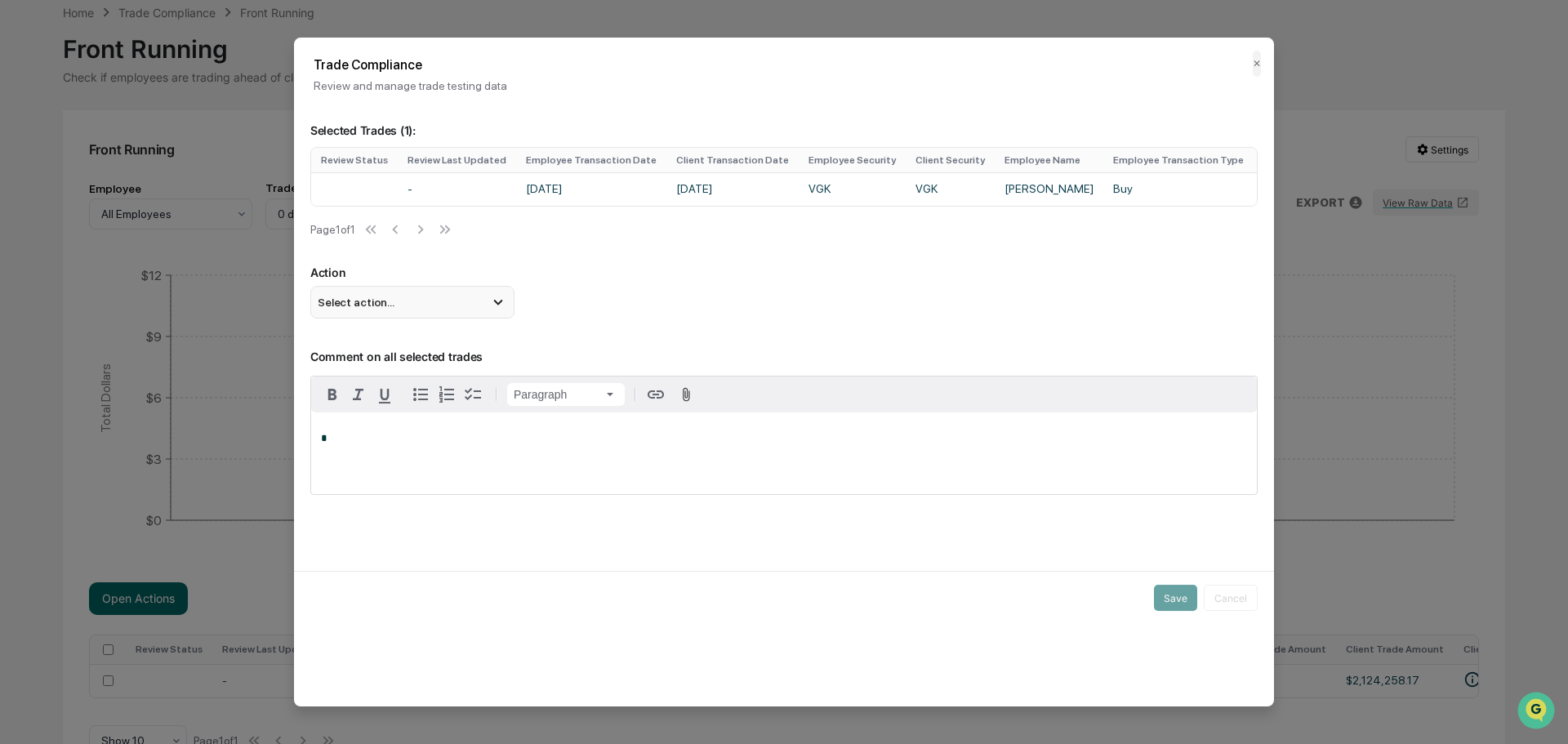
click at [444, 319] on div "Select action..." at bounding box center [412, 301] width 204 height 32
click at [664, 290] on div "Action Select action... Flag Item of Interest Mark Not Item of Interest" at bounding box center [784, 291] width 947 height 53
drag, startPoint x: 636, startPoint y: 202, endPoint x: 735, endPoint y: 222, distance: 101.0
click at [975, 231] on div "Review Status Review Last Updated Employee Transaction Date Client Transaction …" at bounding box center [784, 196] width 947 height 99
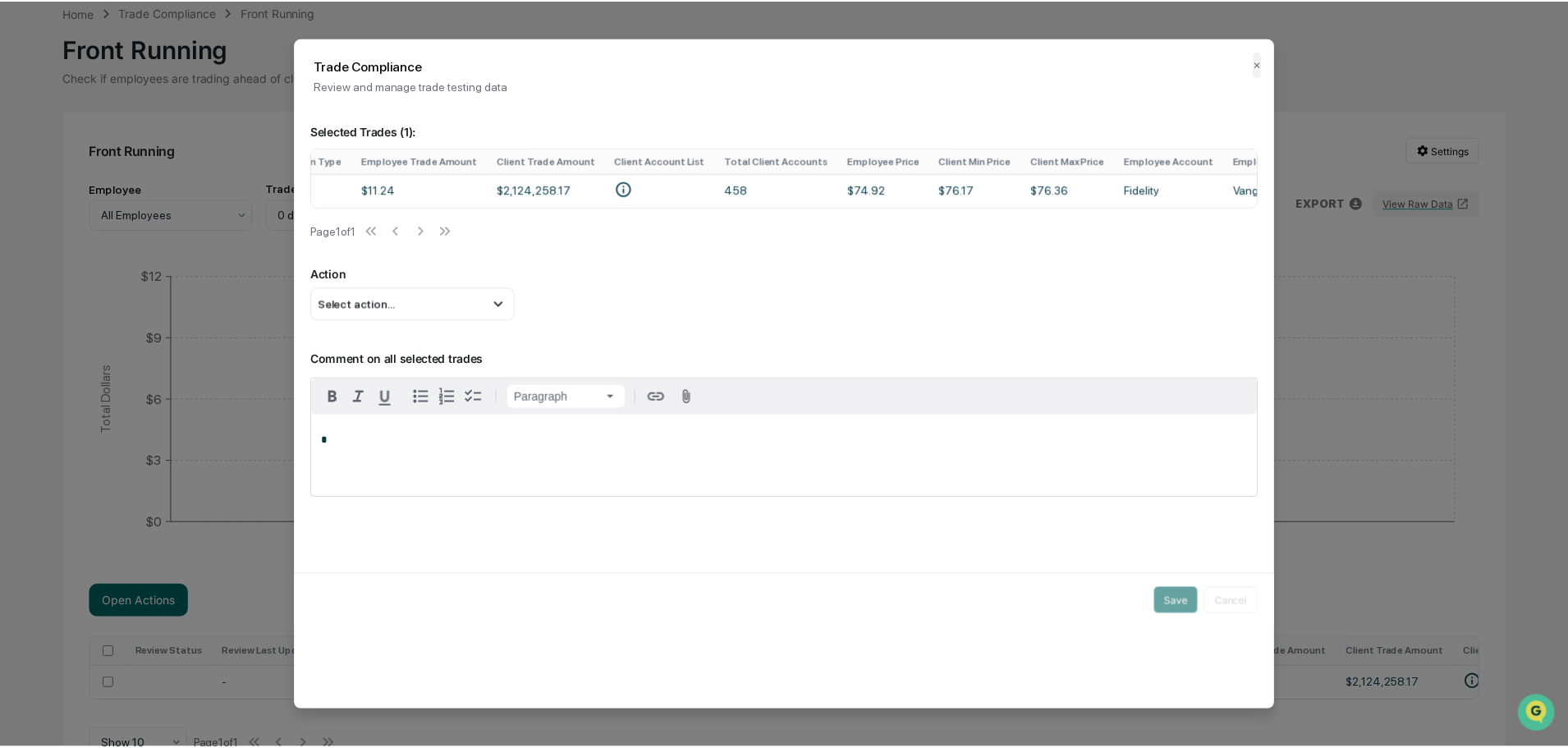
scroll to position [0, 1073]
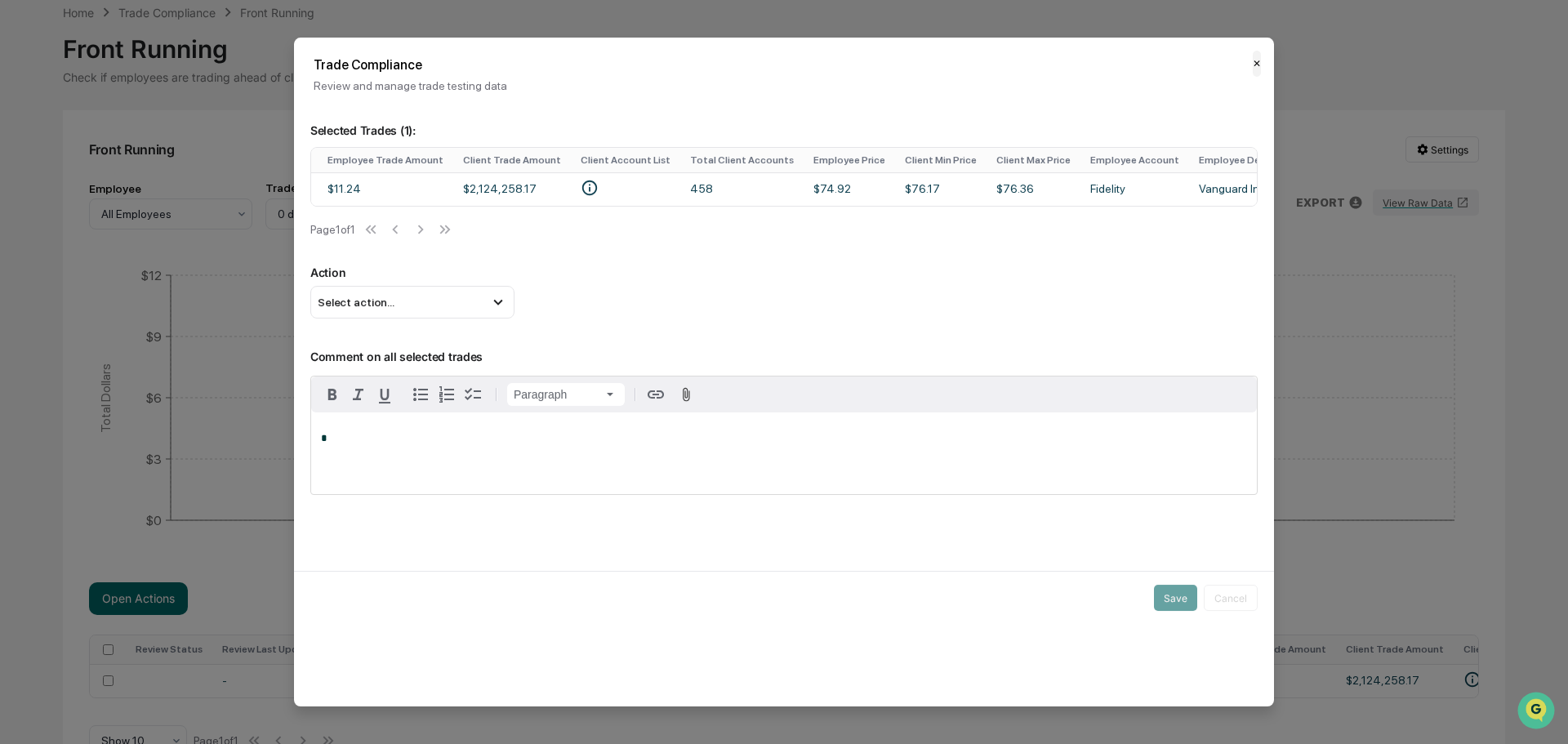
click at [1257, 65] on button "✕" at bounding box center [1256, 64] width 8 height 26
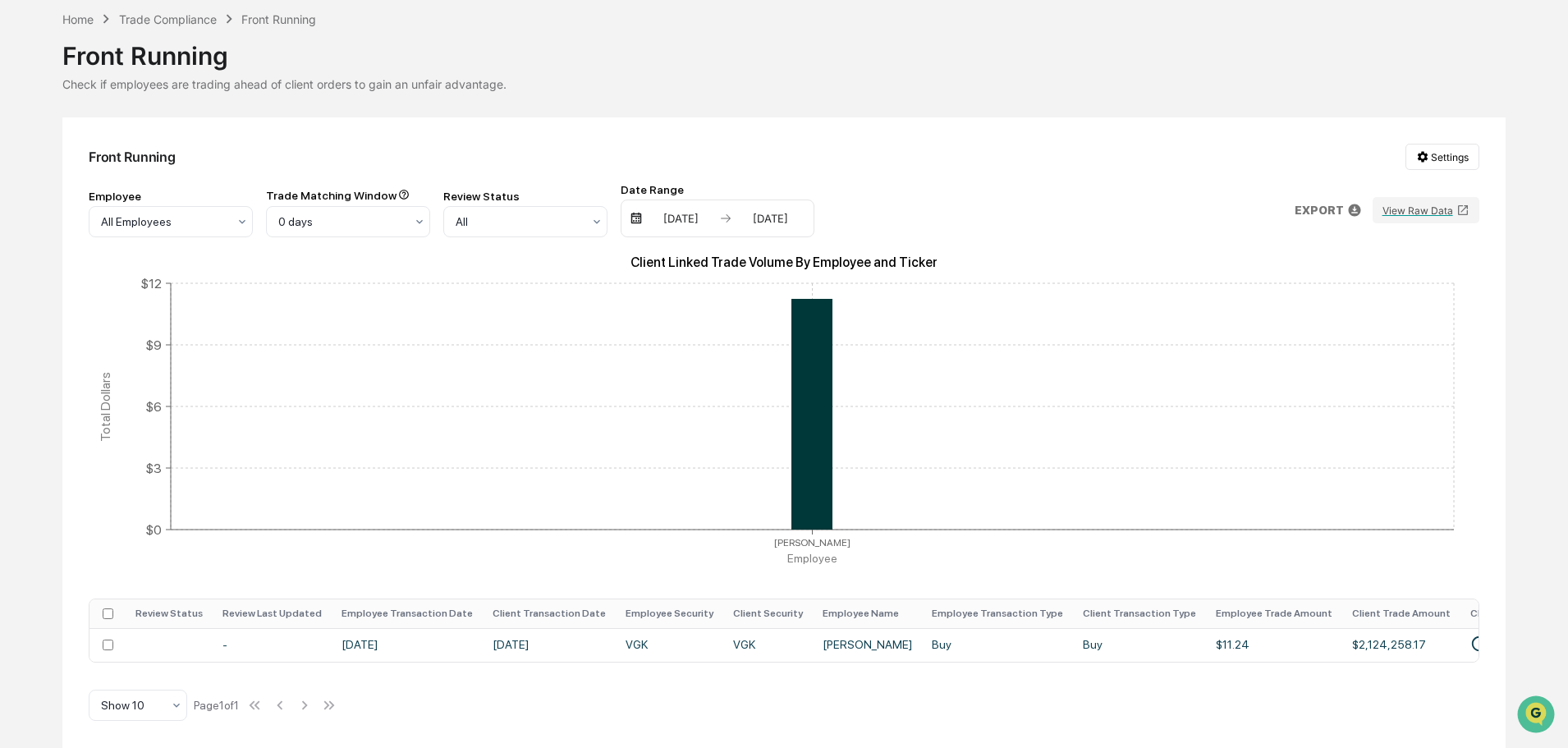
drag, startPoint x: 926, startPoint y: 663, endPoint x: 977, endPoint y: 660, distance: 51.1
click at [1023, 665] on div "Front Running Settings Employee All Employees Trade Matching Window 0 days Revi…" at bounding box center [784, 432] width 1442 height 631
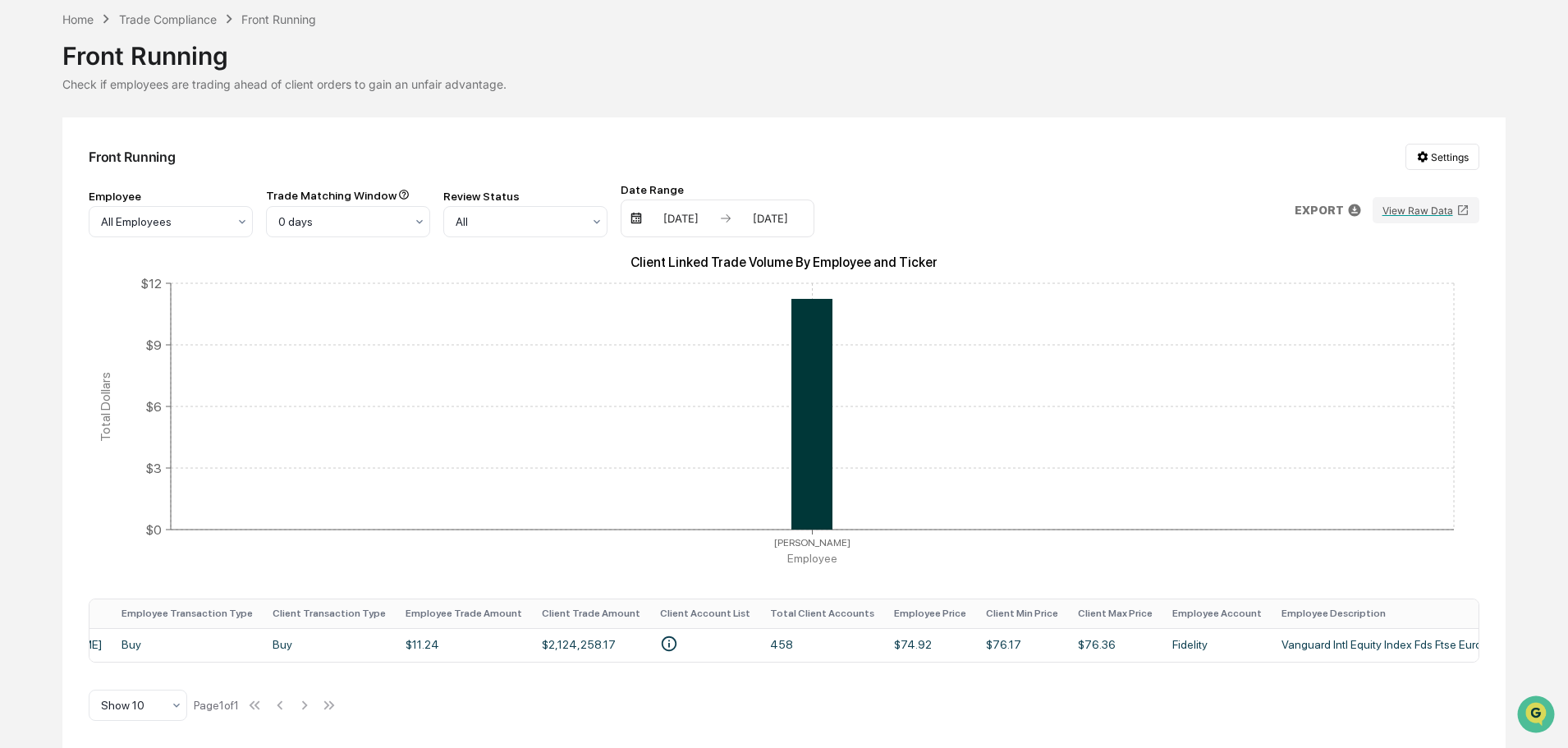
click at [1357, 204] on icon at bounding box center [1355, 209] width 12 height 12
click at [1369, 245] on p "csv (excel)" at bounding box center [1375, 245] width 58 height 18
drag, startPoint x: 788, startPoint y: 79, endPoint x: 758, endPoint y: 116, distance: 47.6
click at [789, 81] on div at bounding box center [788, 374] width 1576 height 748
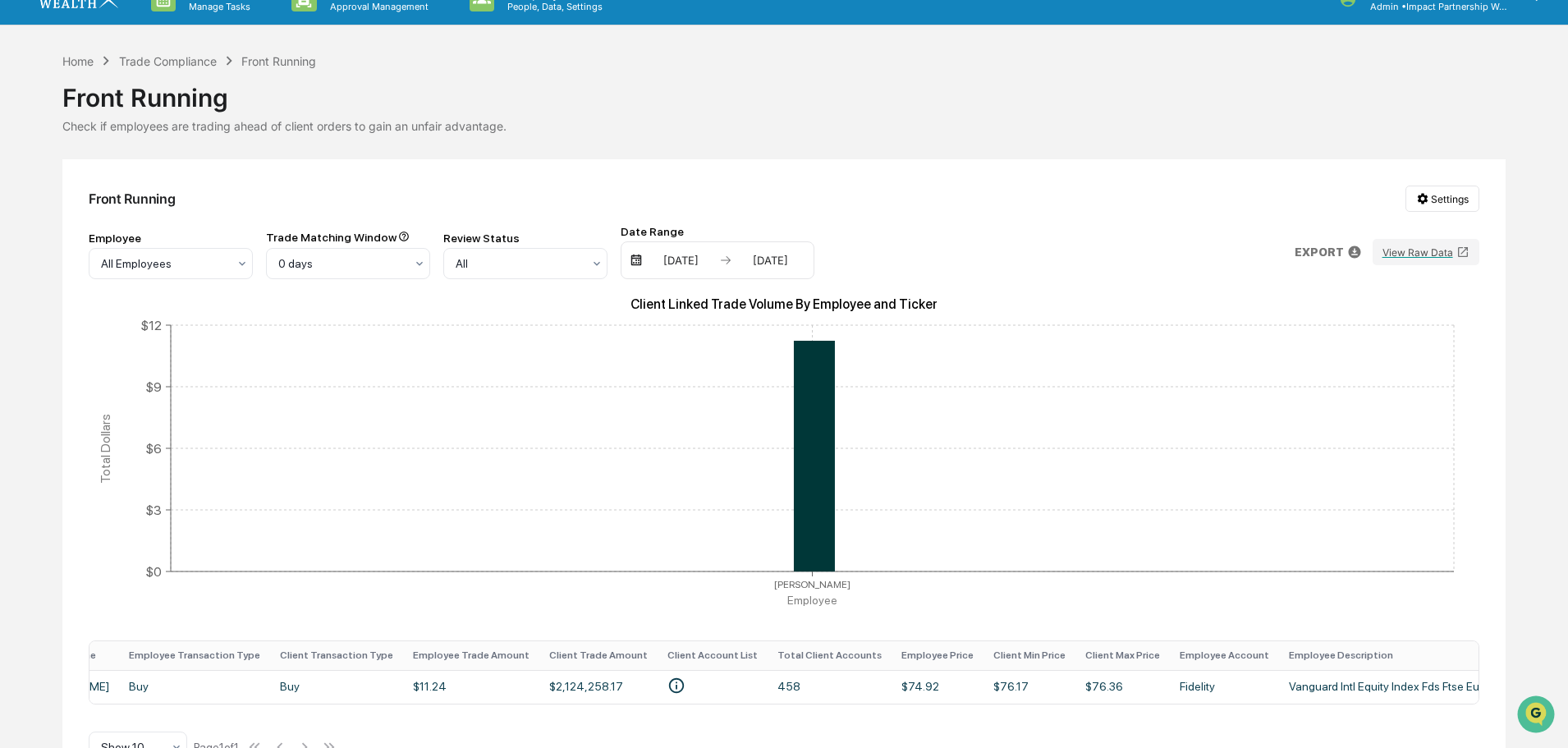
scroll to position [0, 0]
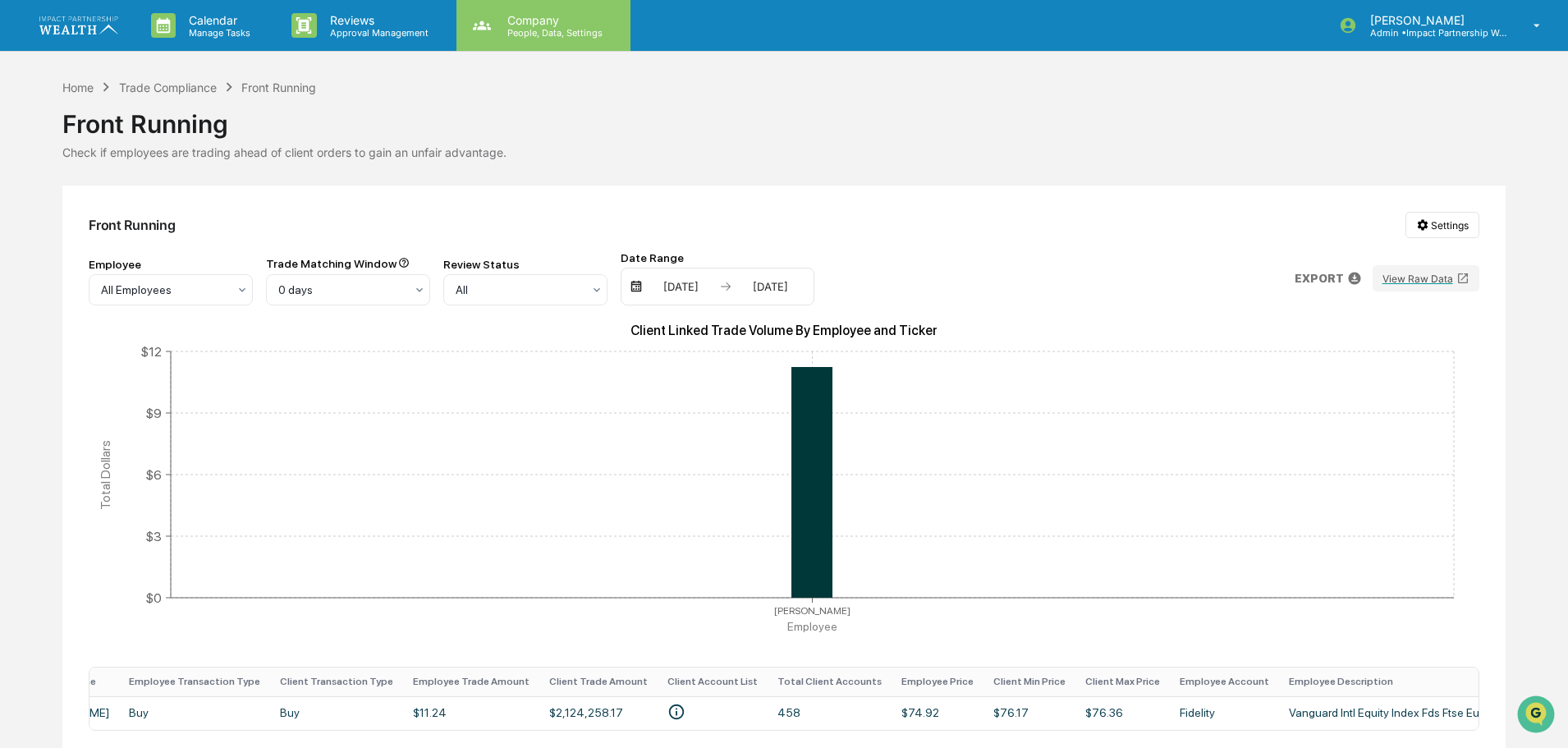
click at [543, 29] on p "People, Data, Settings" at bounding box center [552, 33] width 116 height 11
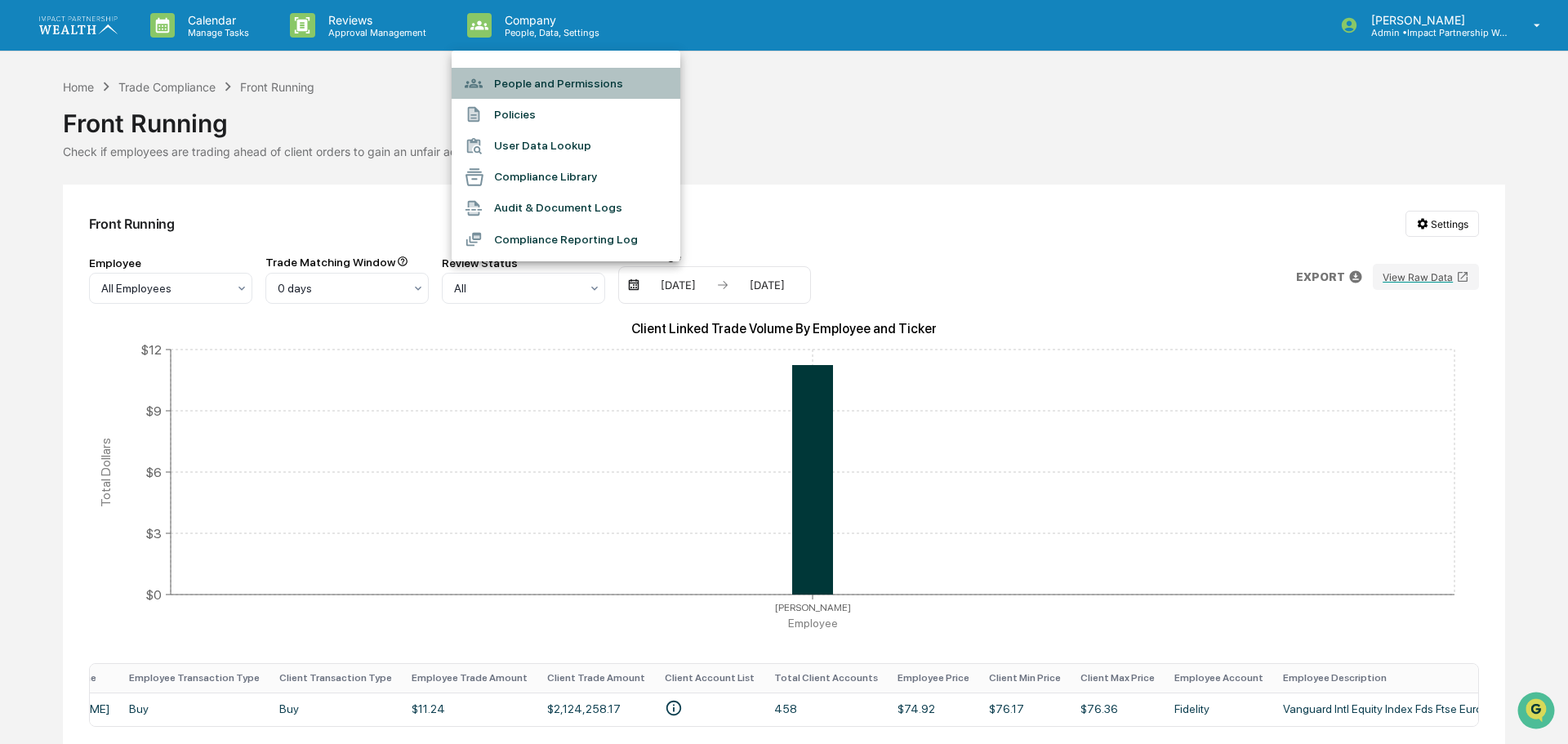
click at [575, 73] on li "People and Permissions" at bounding box center [565, 82] width 229 height 31
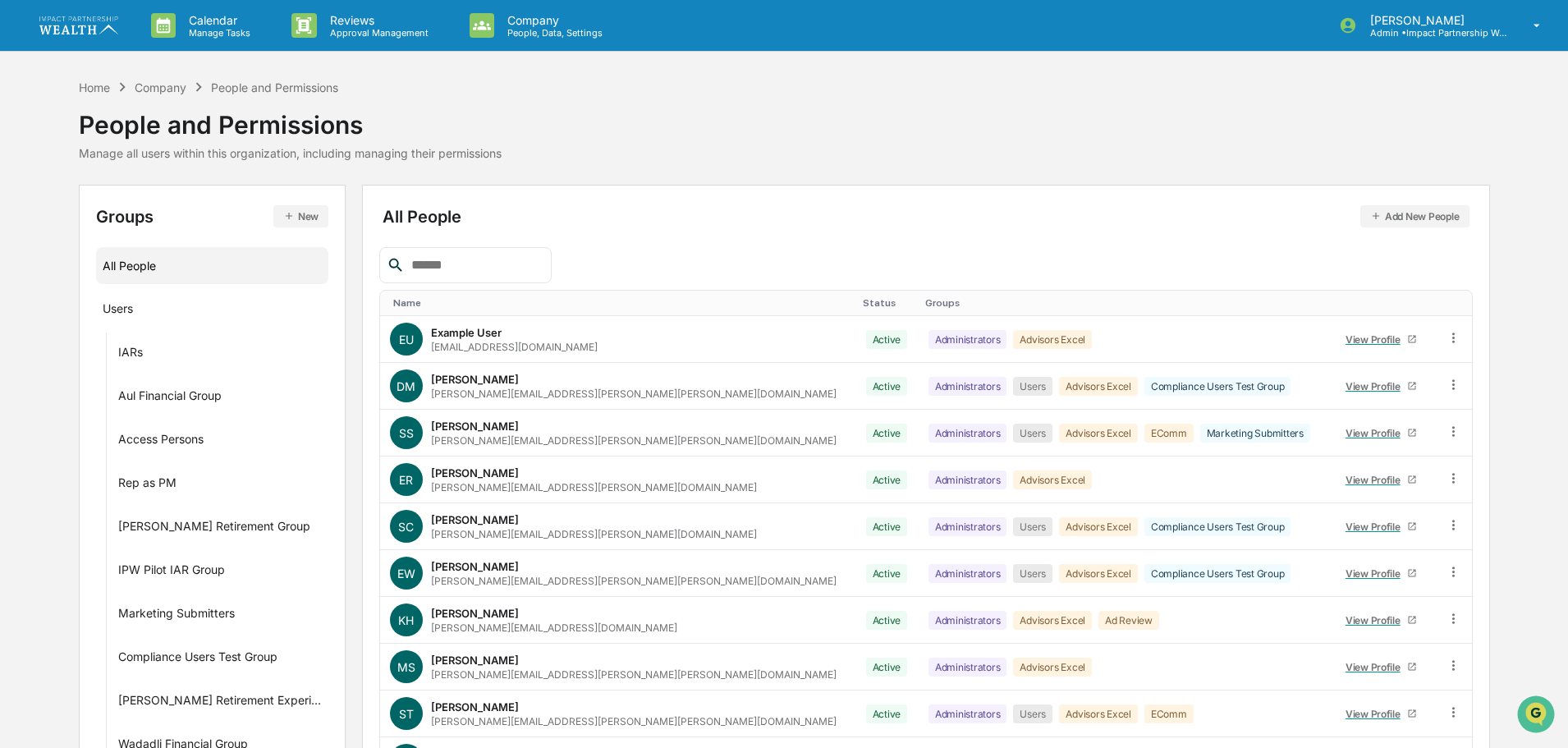
click at [723, 107] on div "Home Company People and Permissions People and Permissions Manage all users wit…" at bounding box center [784, 119] width 1411 height 82
click at [640, 116] on div "Home Company People and Permissions People and Permissions Manage all users wit…" at bounding box center [784, 119] width 1411 height 82
click at [53, 16] on link at bounding box center [89, 25] width 99 height 51
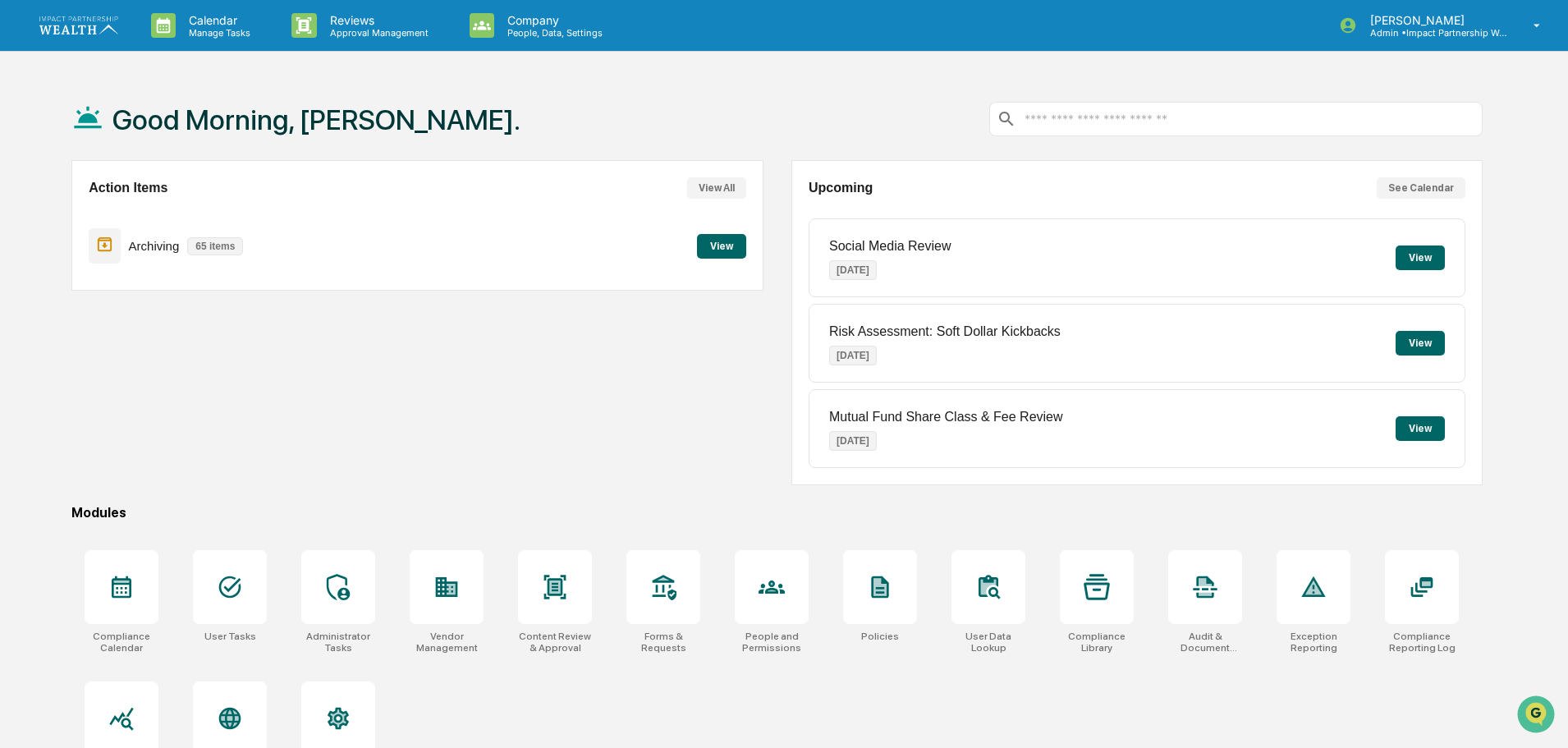
click at [788, 680] on div "Compliance Calendar User Tasks Administrator Tasks Vendor Management Content Re…" at bounding box center [777, 667] width 1411 height 254
click at [580, 405] on div "Action Items View All Archiving 65 items View" at bounding box center [417, 322] width 691 height 325
click at [412, 398] on div "Action Items View All Archiving 65 items View" at bounding box center [417, 322] width 691 height 325
drag, startPoint x: 416, startPoint y: 388, endPoint x: 446, endPoint y: 347, distance: 50.8
click at [416, 387] on div "Action Items View All Archiving 65 items View" at bounding box center [417, 322] width 691 height 325
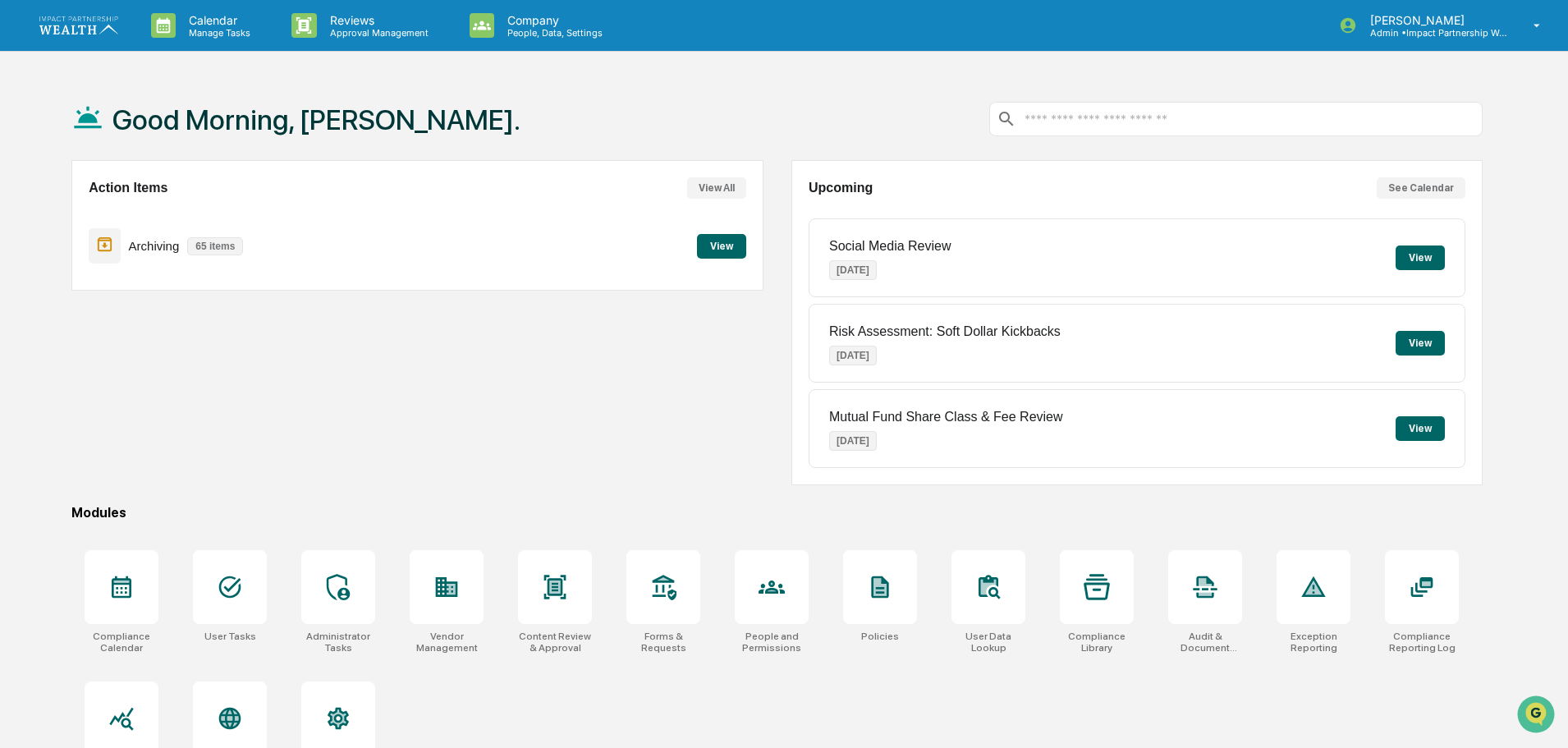
click at [85, 25] on img at bounding box center [78, 25] width 79 height 18
click at [100, 706] on div at bounding box center [121, 717] width 74 height 74
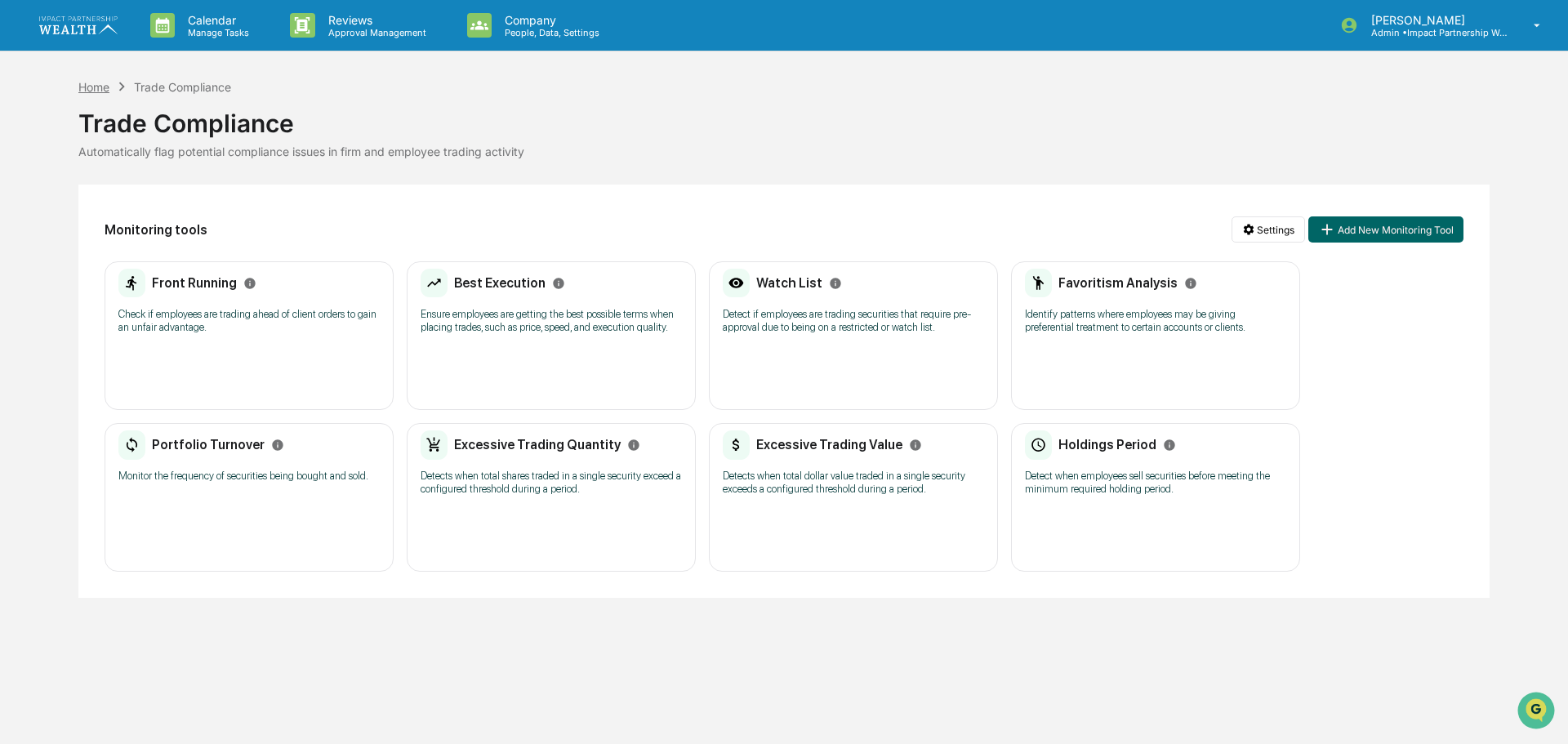
click at [102, 92] on div "Home" at bounding box center [94, 86] width 31 height 14
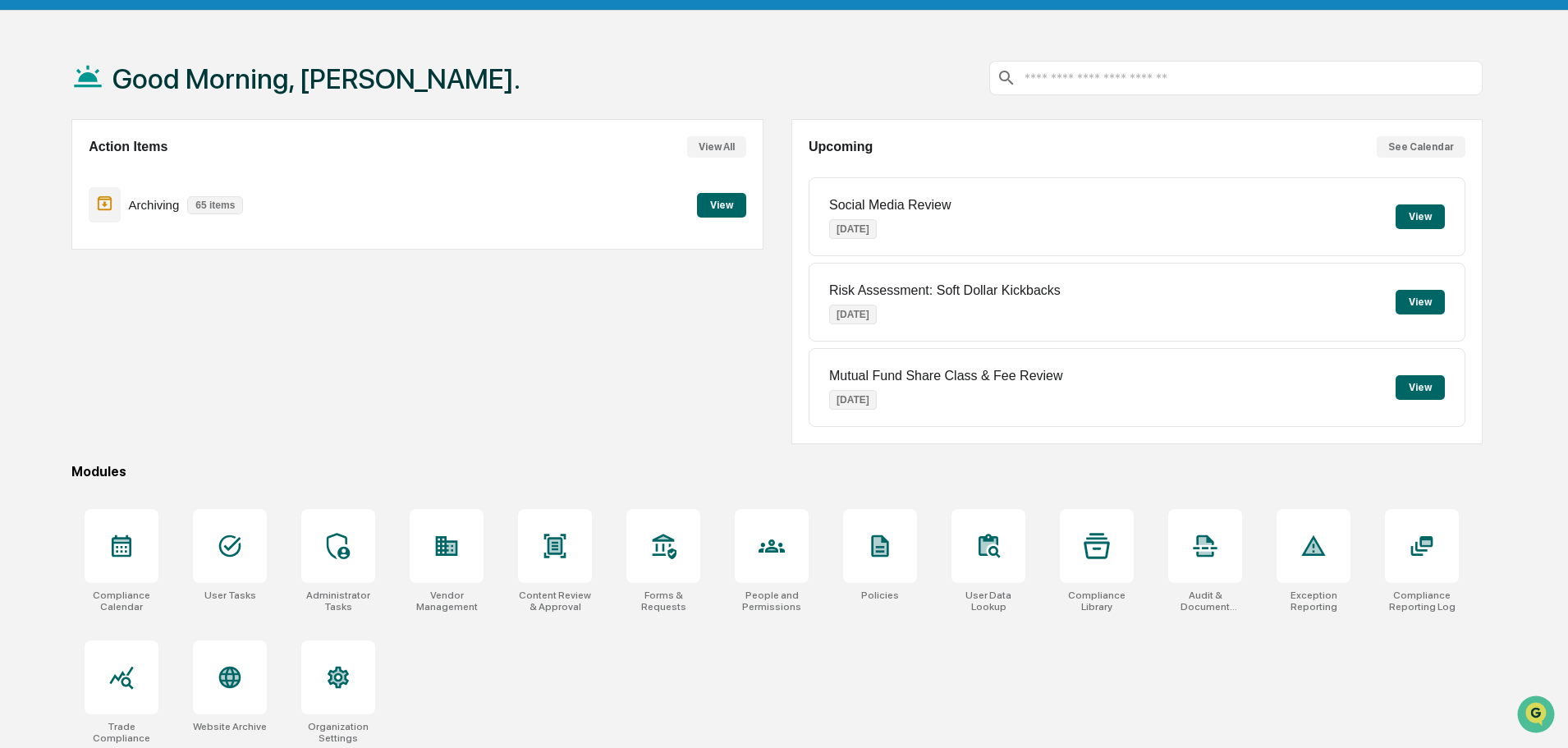
scroll to position [78, 0]
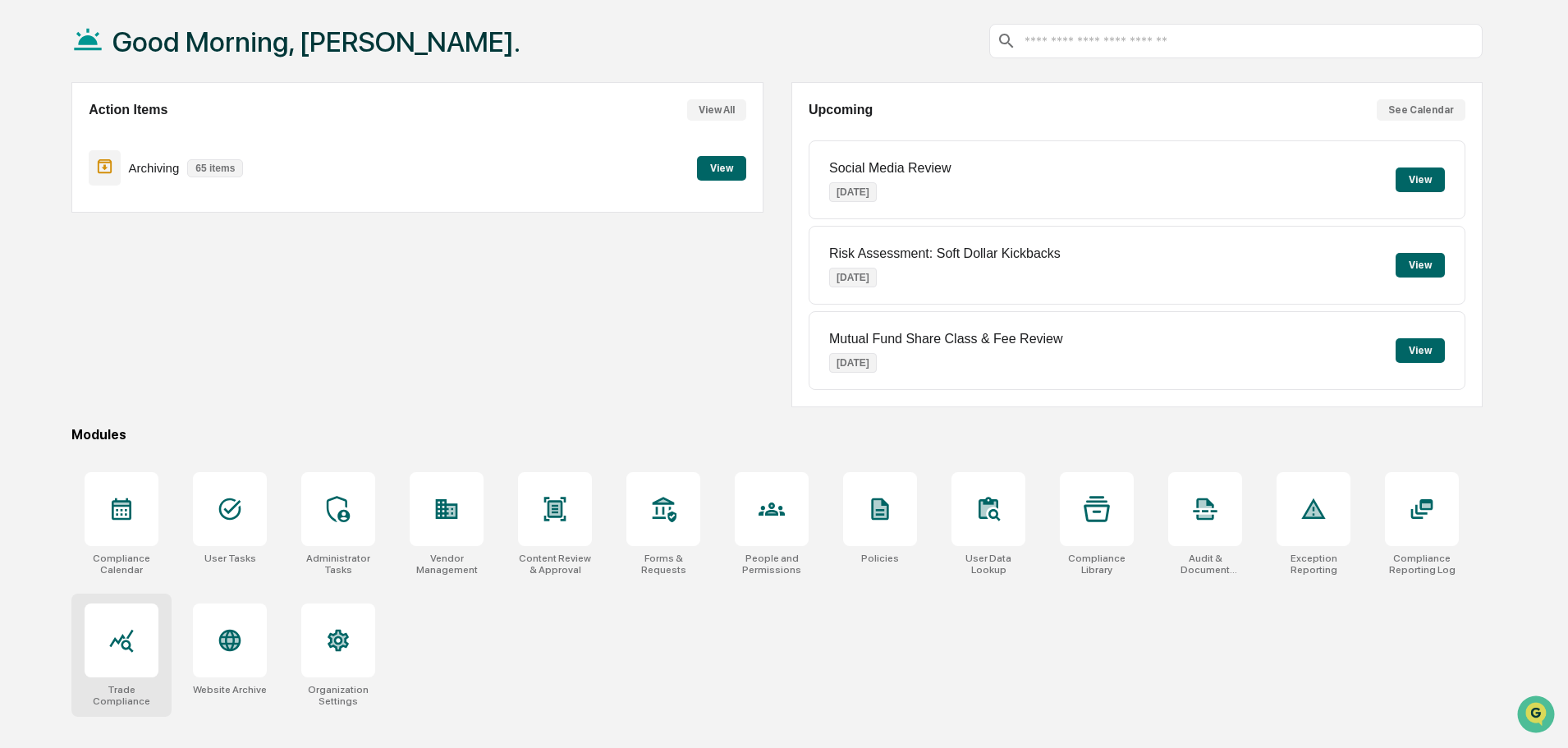
click at [106, 644] on div at bounding box center [121, 640] width 74 height 74
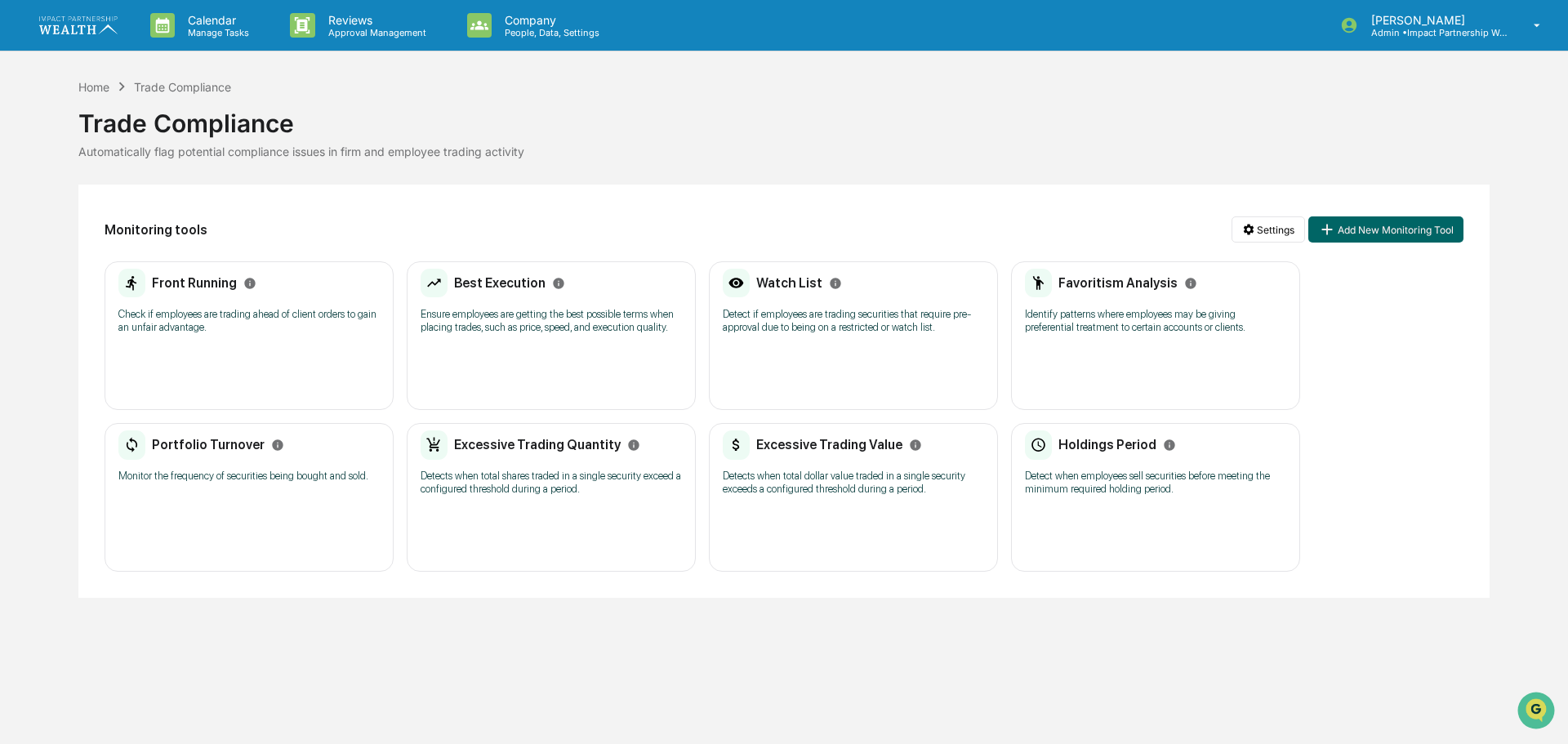
click at [1116, 441] on h2 "Holdings Period" at bounding box center [1107, 444] width 98 height 16
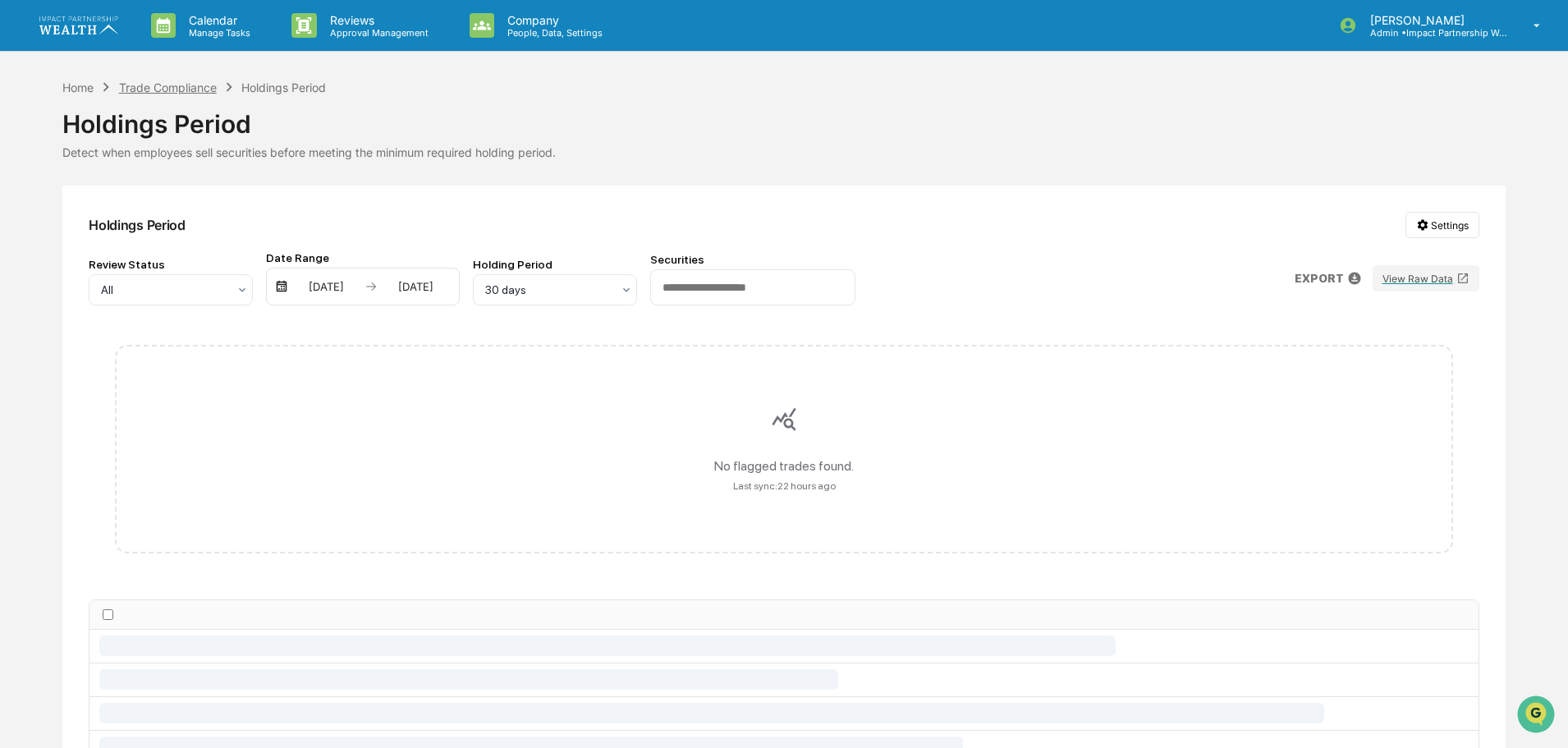
click at [170, 80] on div "Trade Compliance" at bounding box center [168, 87] width 98 height 14
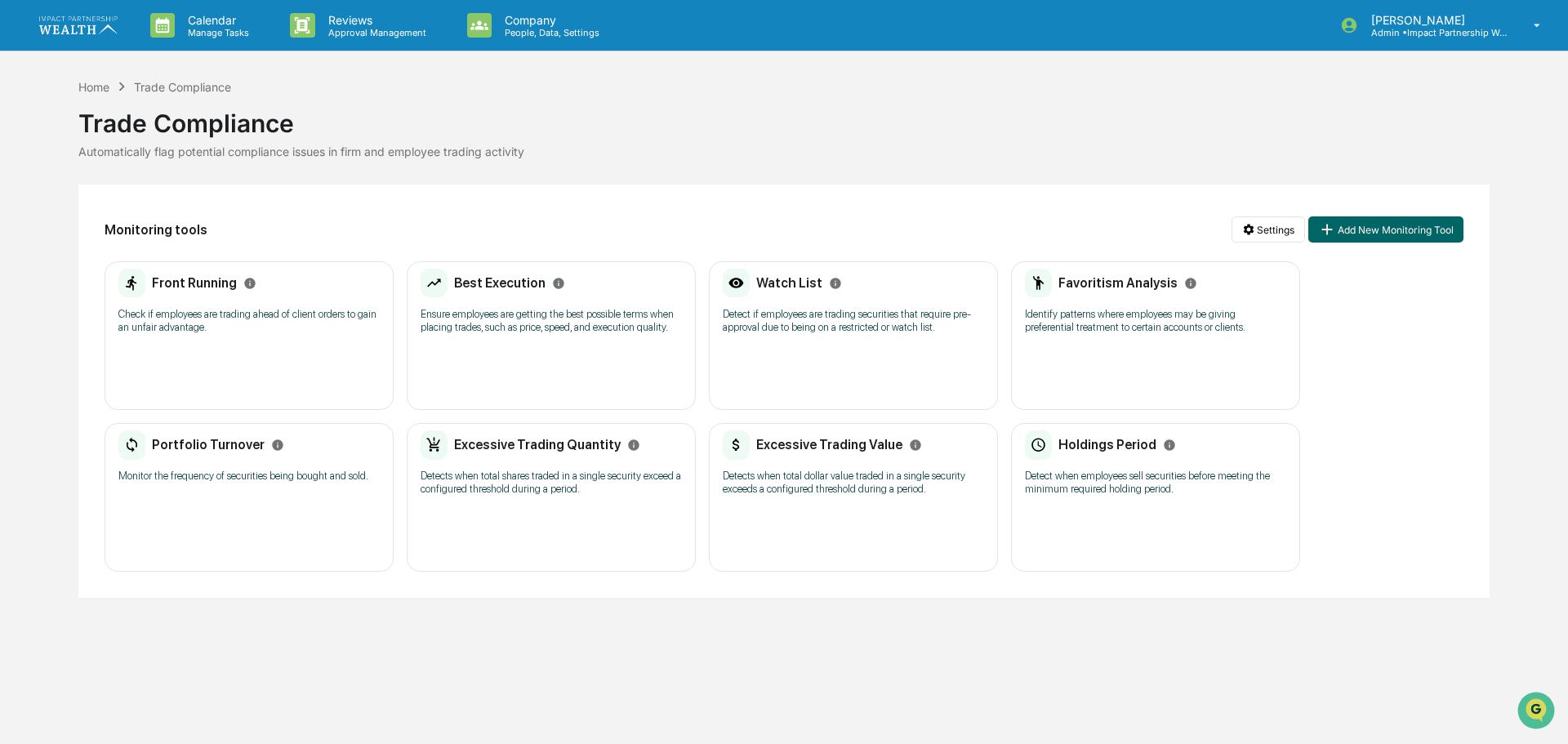
click at [676, 134] on div "Trade Compliance" at bounding box center [784, 117] width 1410 height 43
click at [1023, 92] on div "Home Trade Compliance Trade Compliance Automatically flag potential compliance …" at bounding box center [784, 118] width 1410 height 81
click at [561, 19] on p "Company" at bounding box center [549, 19] width 116 height 14
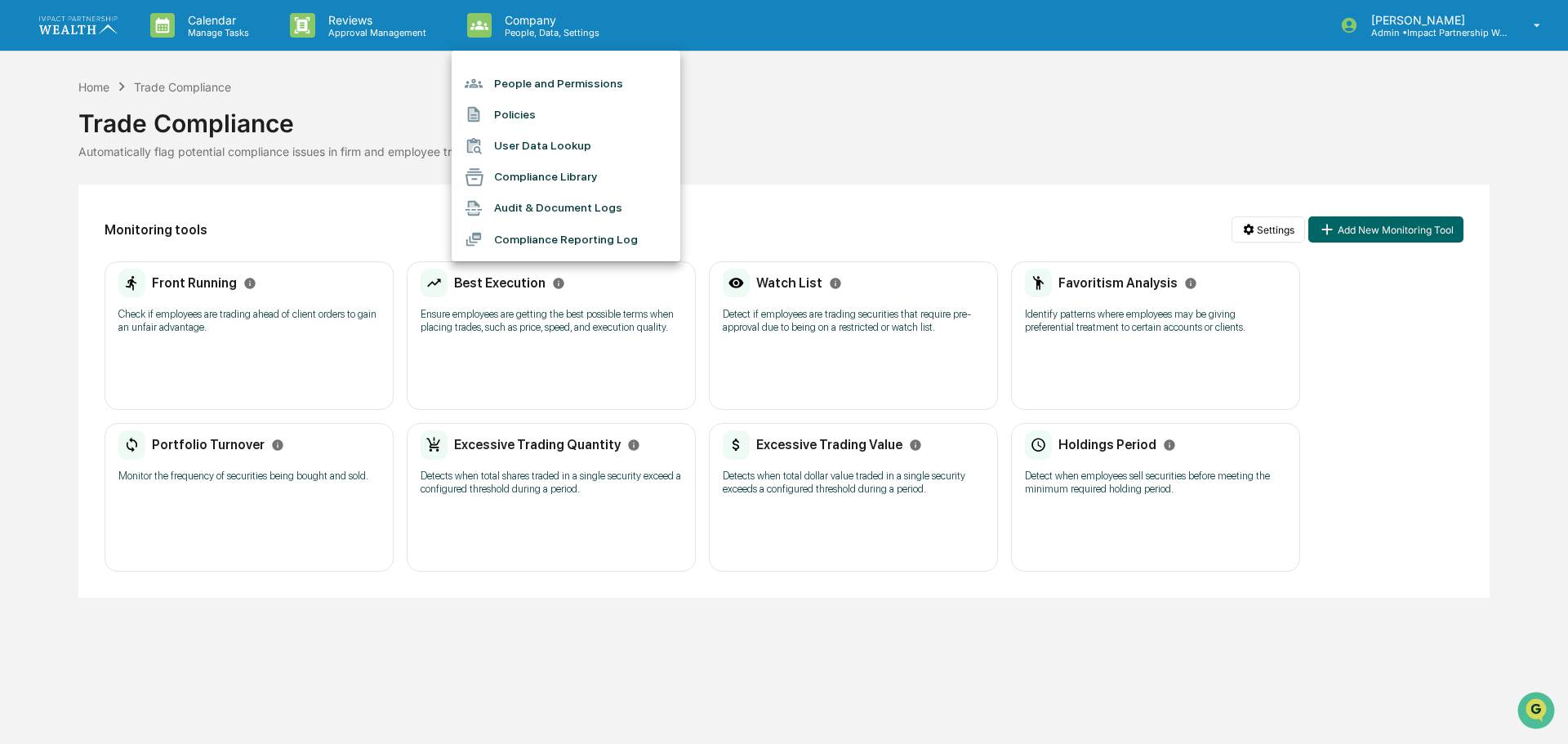
click at [916, 115] on div at bounding box center [784, 372] width 1568 height 744
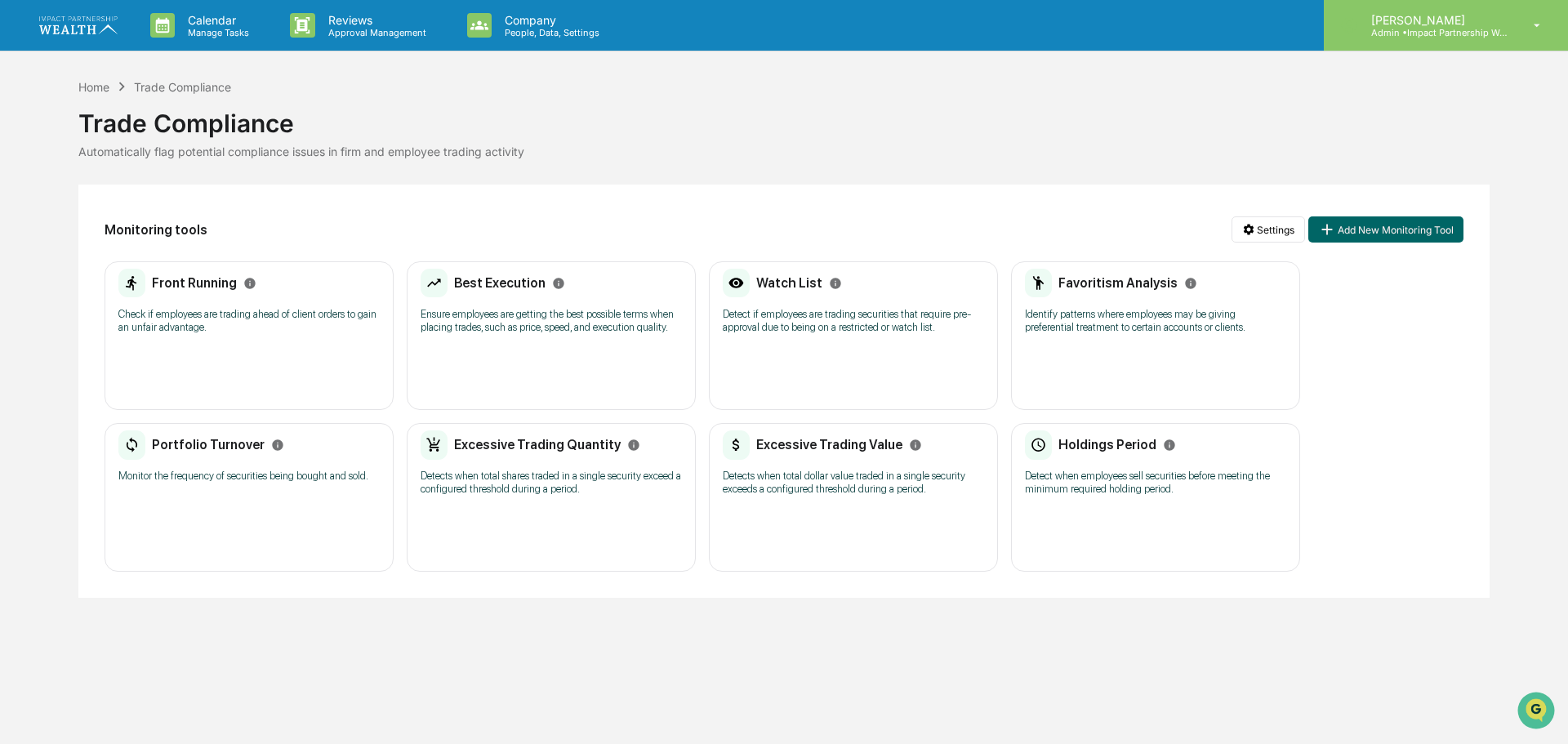
click at [1410, 22] on p "[PERSON_NAME]" at bounding box center [1434, 19] width 152 height 14
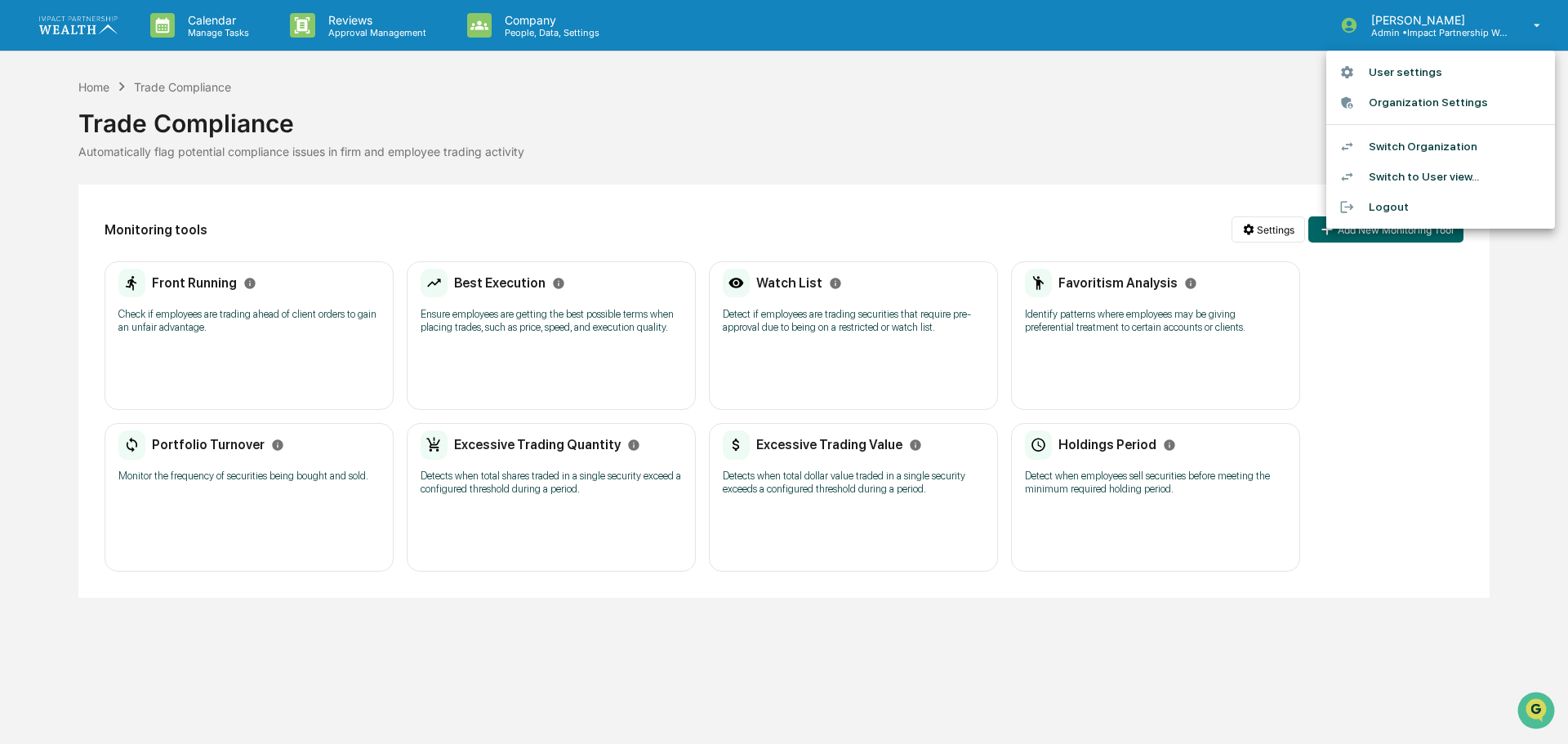
click at [1003, 126] on div at bounding box center [784, 372] width 1568 height 744
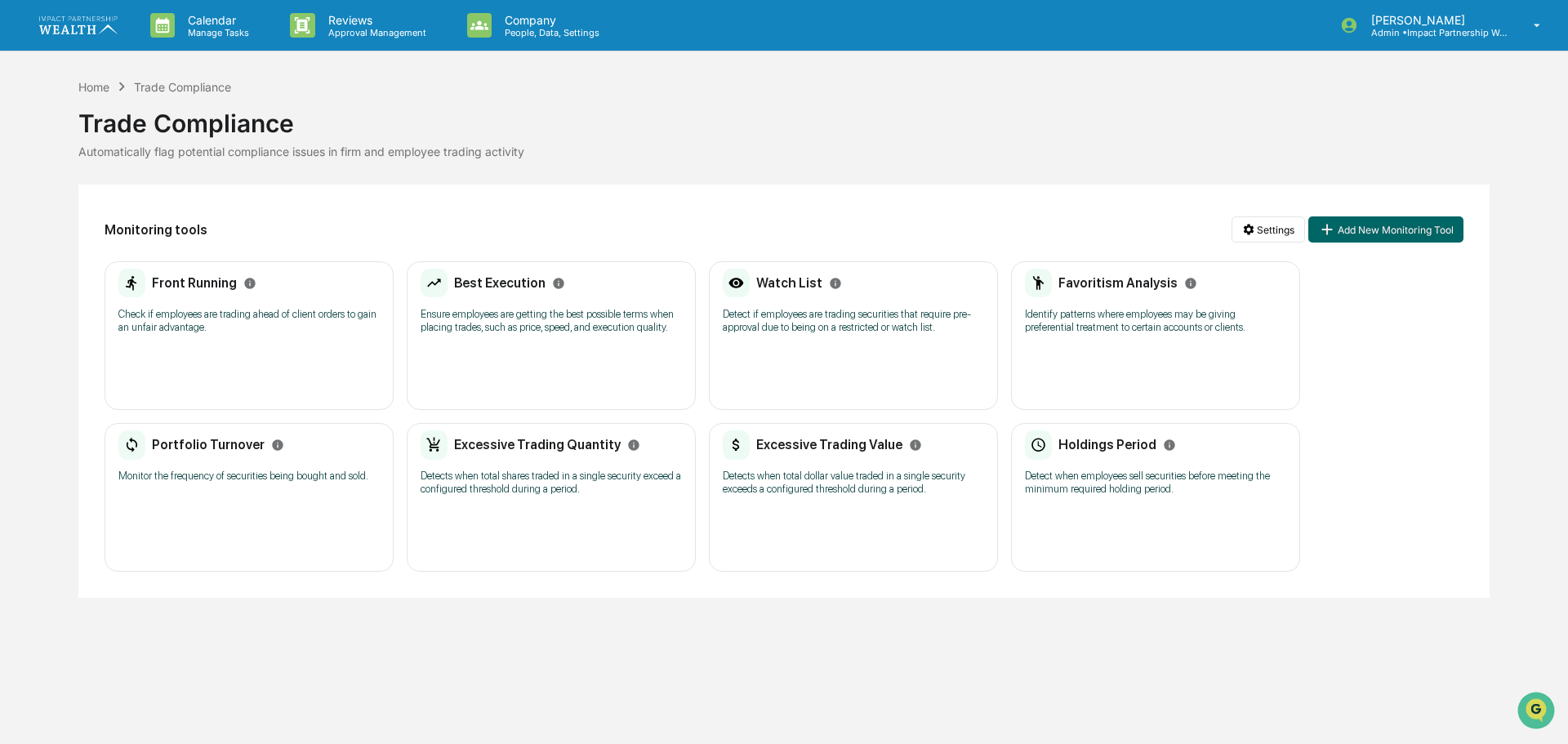
drag, startPoint x: 876, startPoint y: 147, endPoint x: 623, endPoint y: 86, distance: 260.2
click at [875, 147] on div "Automatically flag potential compliance issues in firm and employee trading act…" at bounding box center [784, 151] width 1410 height 14
click at [1427, 30] on p "Admin • Impact Partnership Wealth" at bounding box center [1434, 32] width 152 height 11
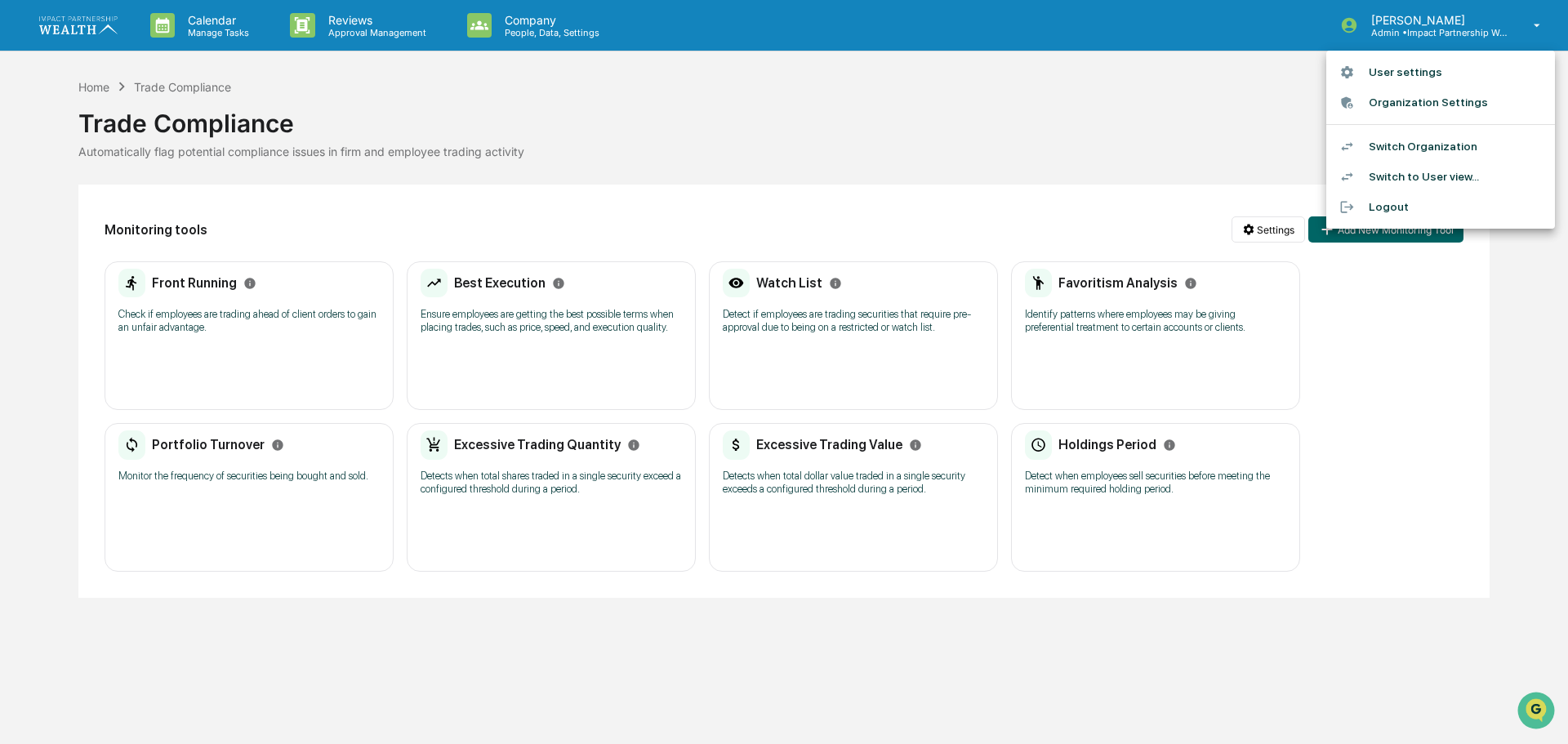
click at [1411, 145] on li "Switch Organization" at bounding box center [1440, 146] width 229 height 31
